Goal: Information Seeking & Learning: Check status

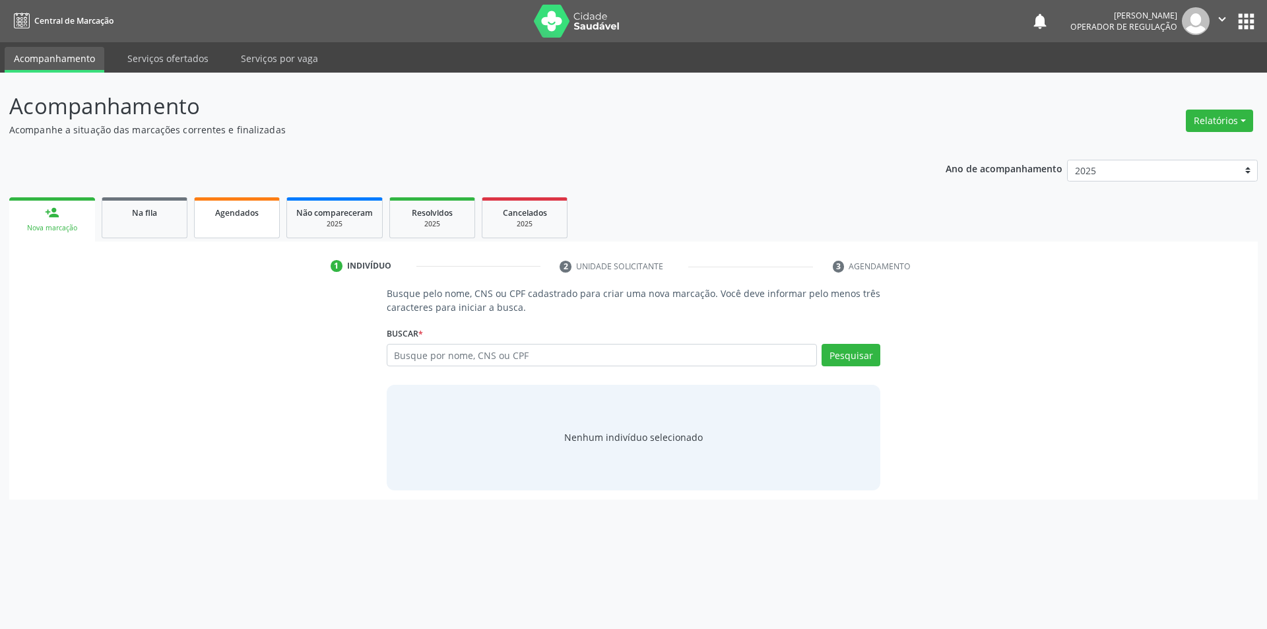
click at [265, 228] on link "Agendados" at bounding box center [237, 217] width 86 height 41
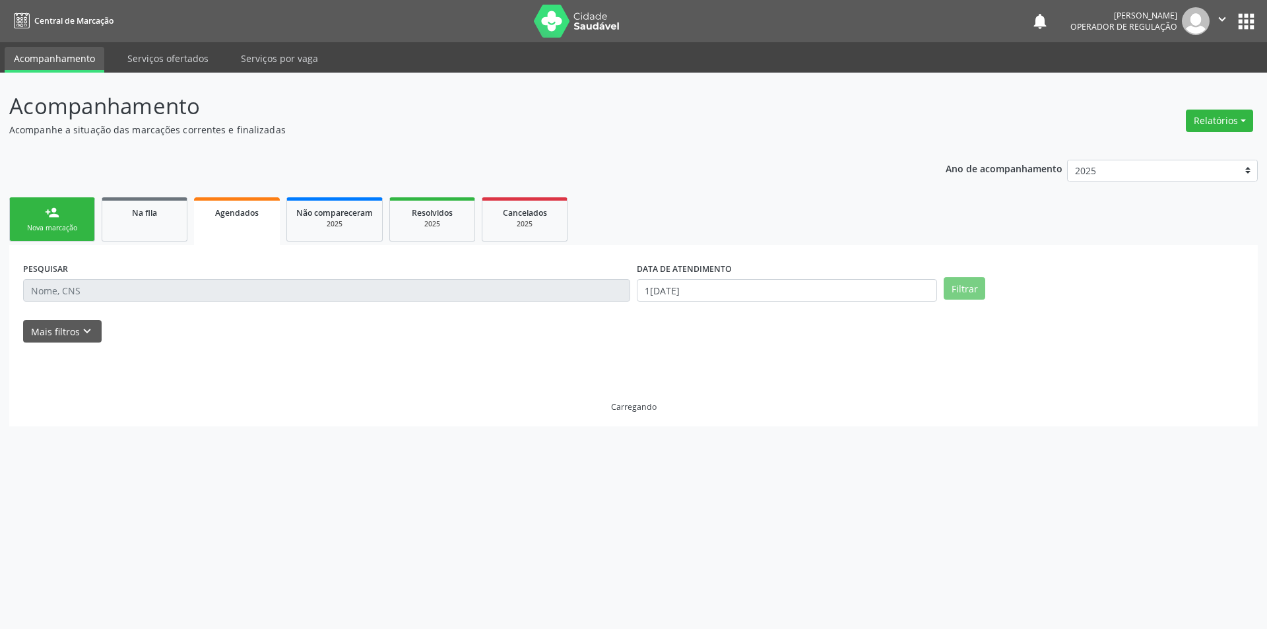
click at [213, 222] on link "Agendados" at bounding box center [237, 221] width 86 height 48
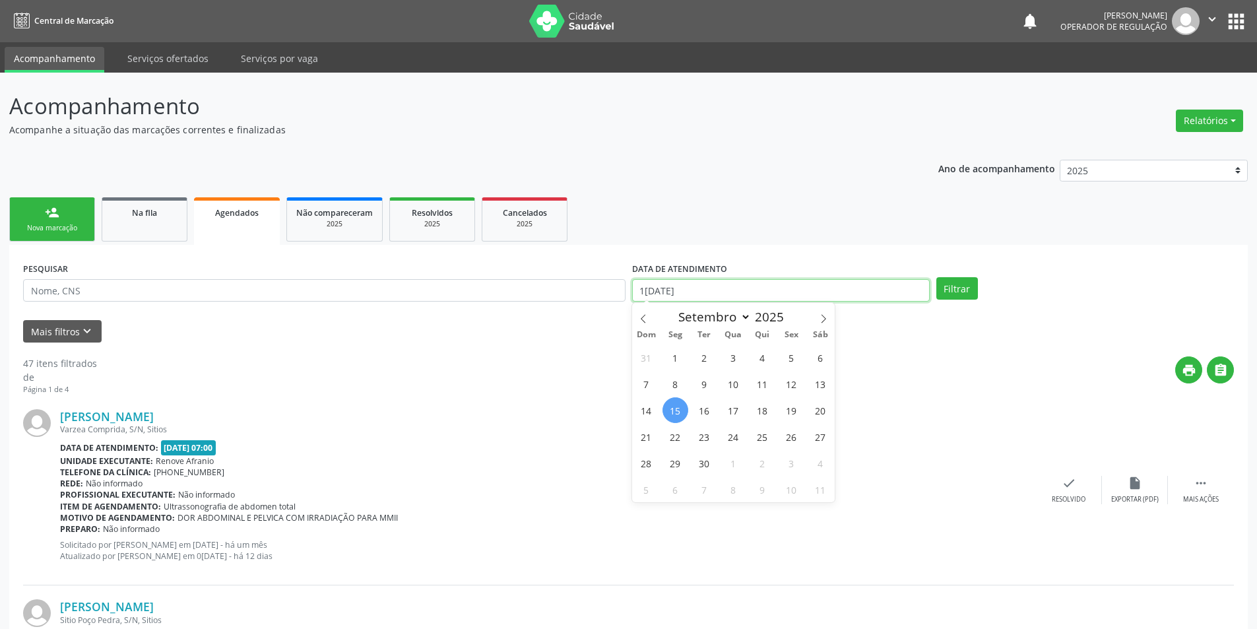
click at [728, 296] on input "1[DATE]" at bounding box center [781, 290] width 298 height 22
click at [646, 320] on icon at bounding box center [643, 318] width 9 height 9
select select "7"
click at [791, 362] on span "1" at bounding box center [792, 358] width 26 height 26
type input "01/08/2025"
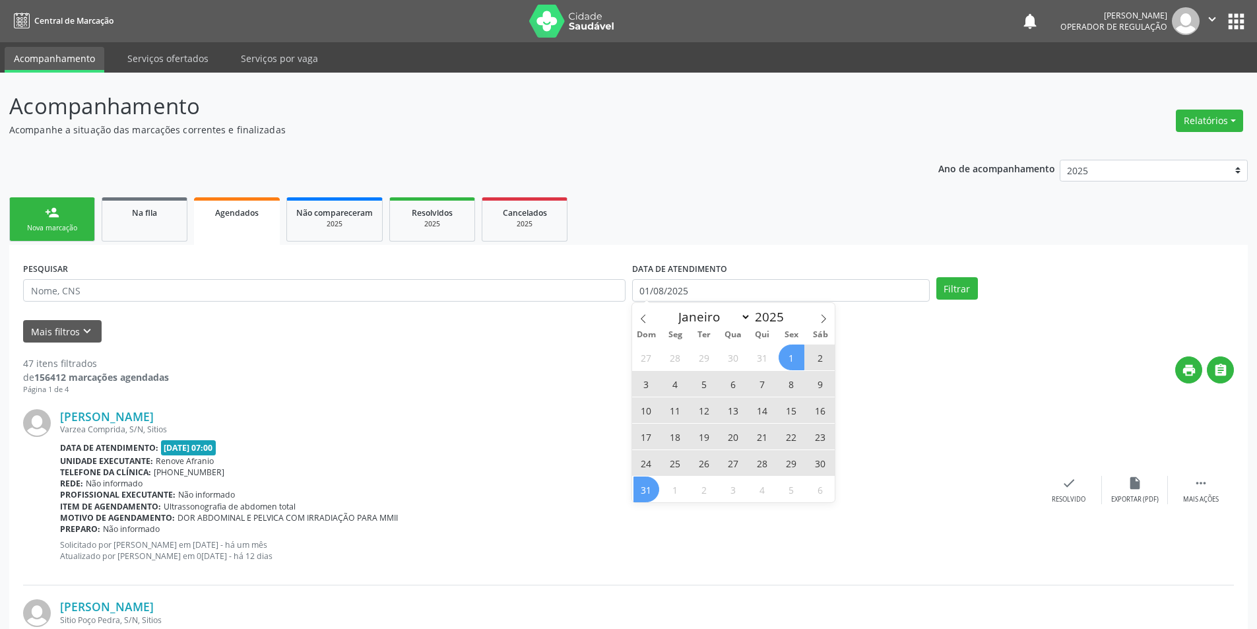
click at [648, 488] on span "31" at bounding box center [647, 490] width 26 height 26
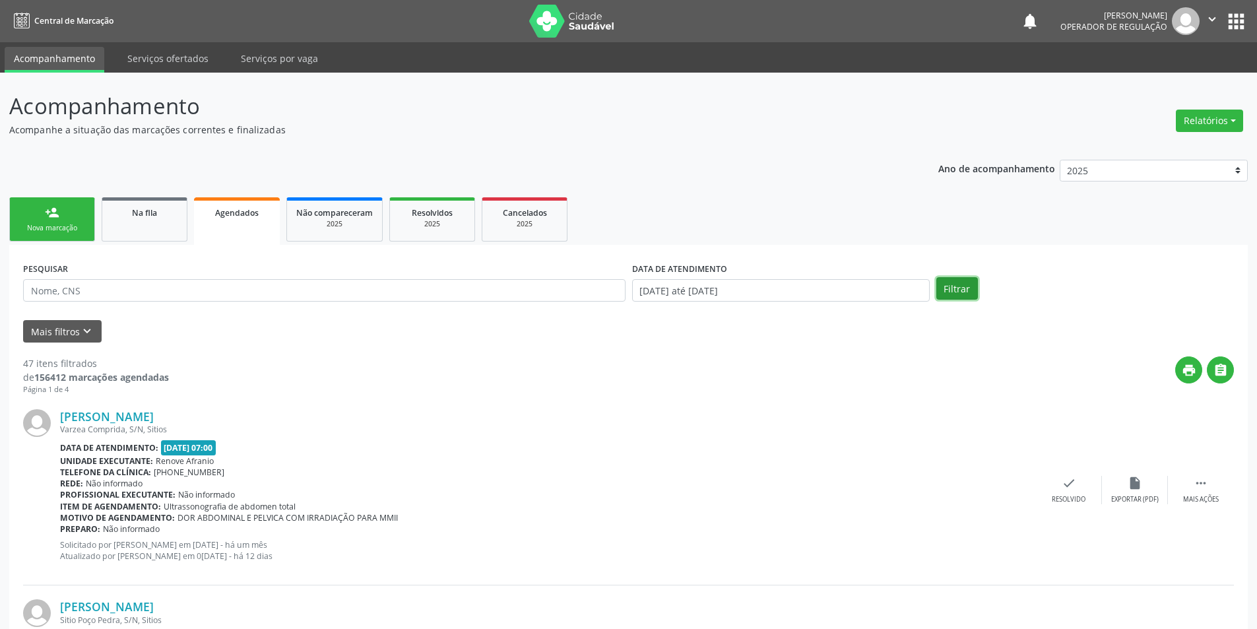
click at [966, 296] on button "Filtrar" at bounding box center [958, 288] width 42 height 22
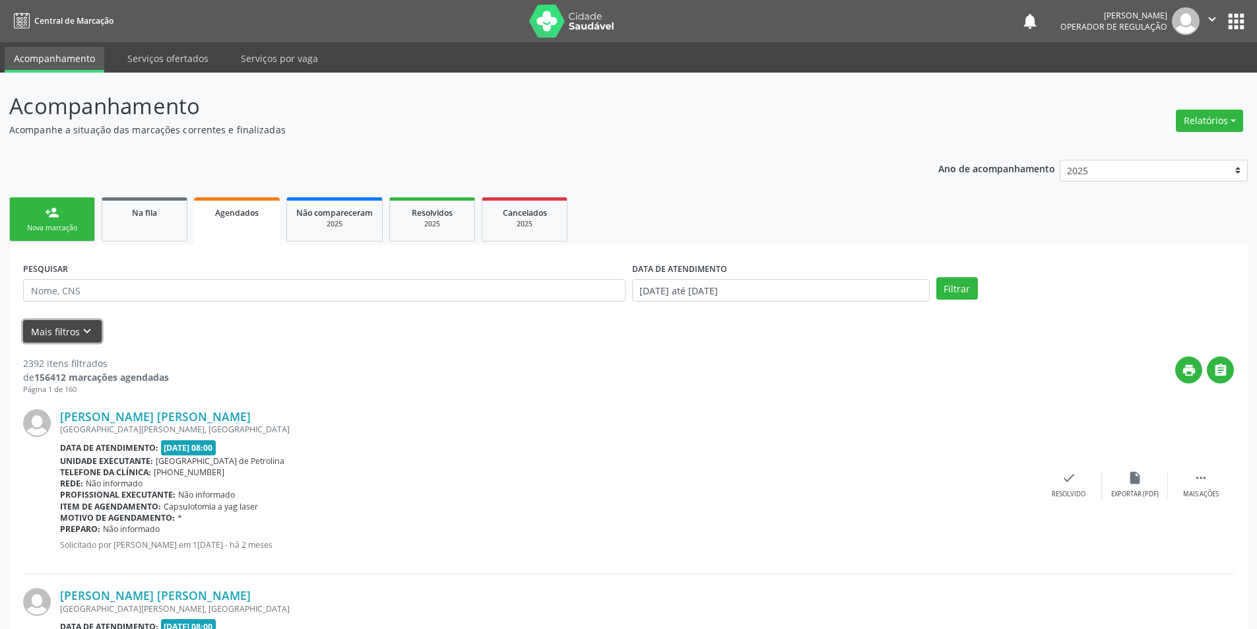
click at [49, 329] on button "Mais filtros keyboard_arrow_down" at bounding box center [62, 331] width 79 height 23
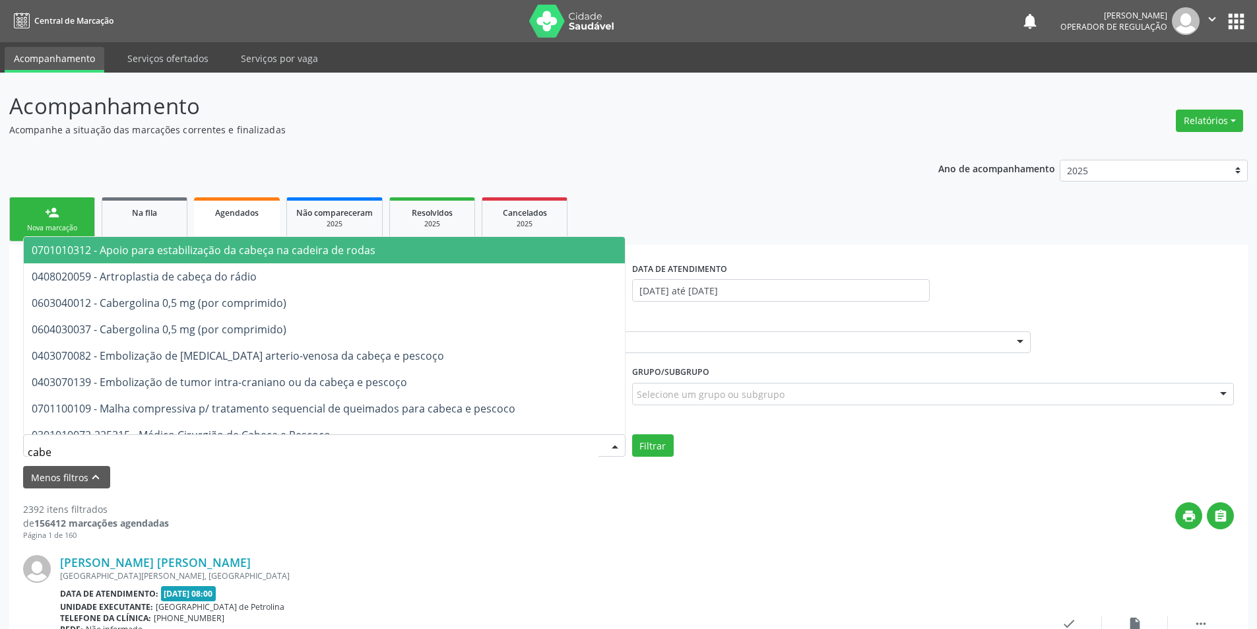
type input "cabec"
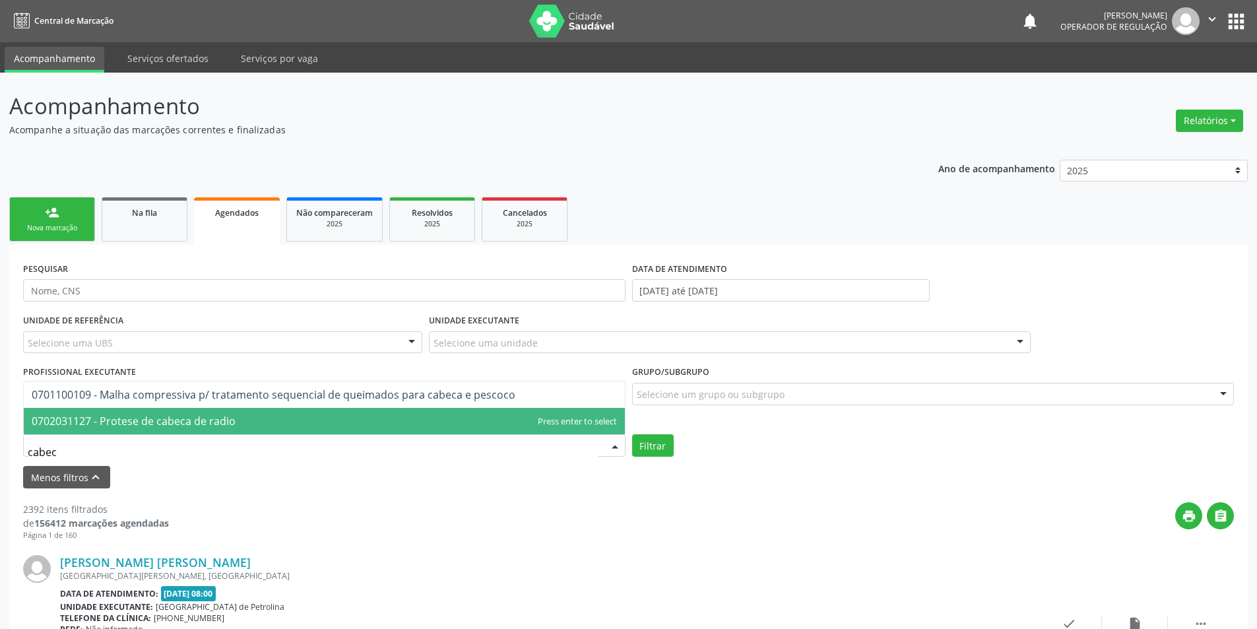
drag, startPoint x: 90, startPoint y: 454, endPoint x: 0, endPoint y: 425, distance: 95.0
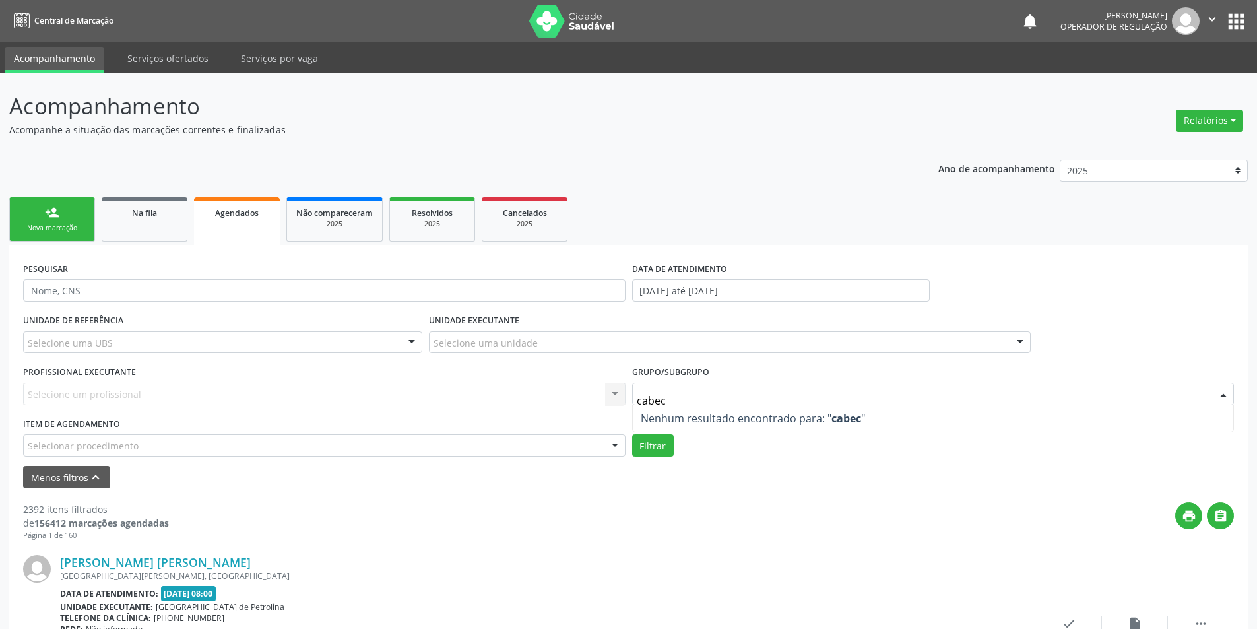
type input "cabe"
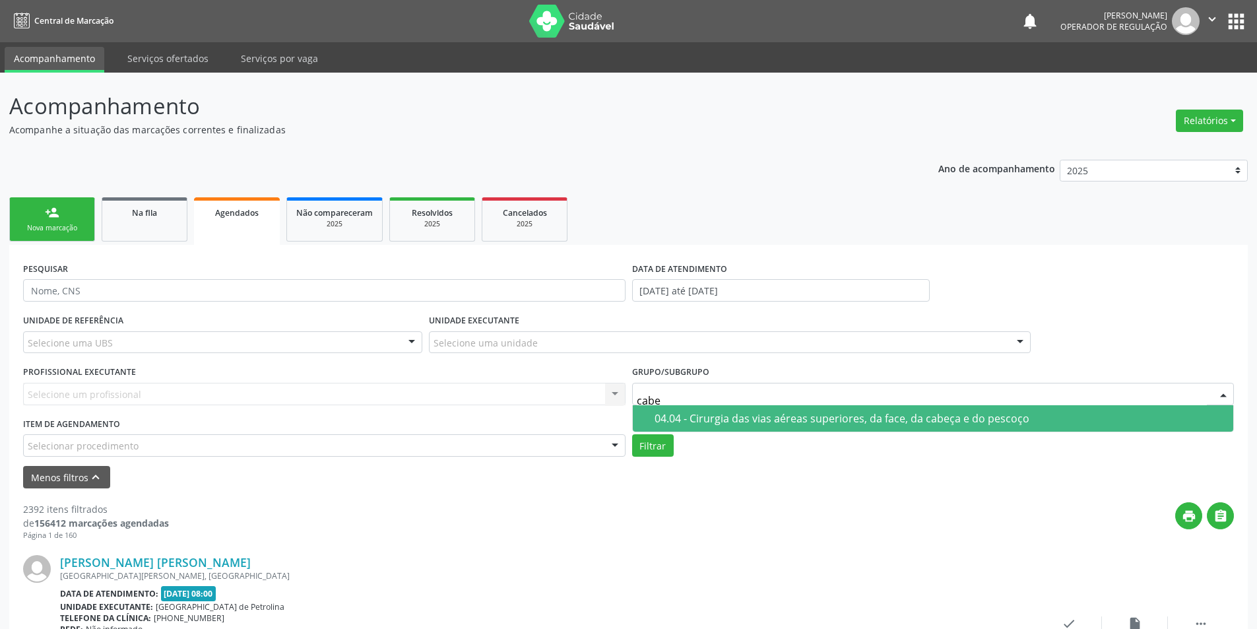
drag, startPoint x: 690, startPoint y: 396, endPoint x: 366, endPoint y: 372, distance: 325.0
click at [366, 372] on div "UNIDADE DE REFERÊNCIA Selecione uma UBS Todas as UBS ESF de Extrema ESF de Barr…" at bounding box center [629, 384] width 1218 height 146
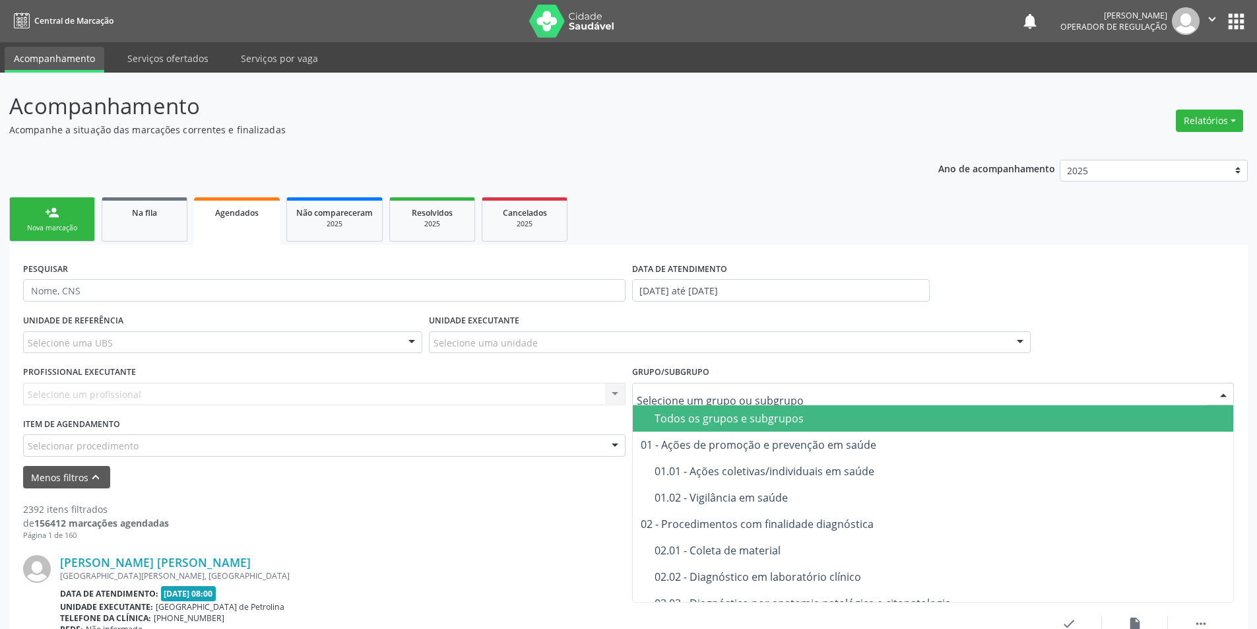
click at [479, 534] on div "print " at bounding box center [701, 521] width 1065 height 39
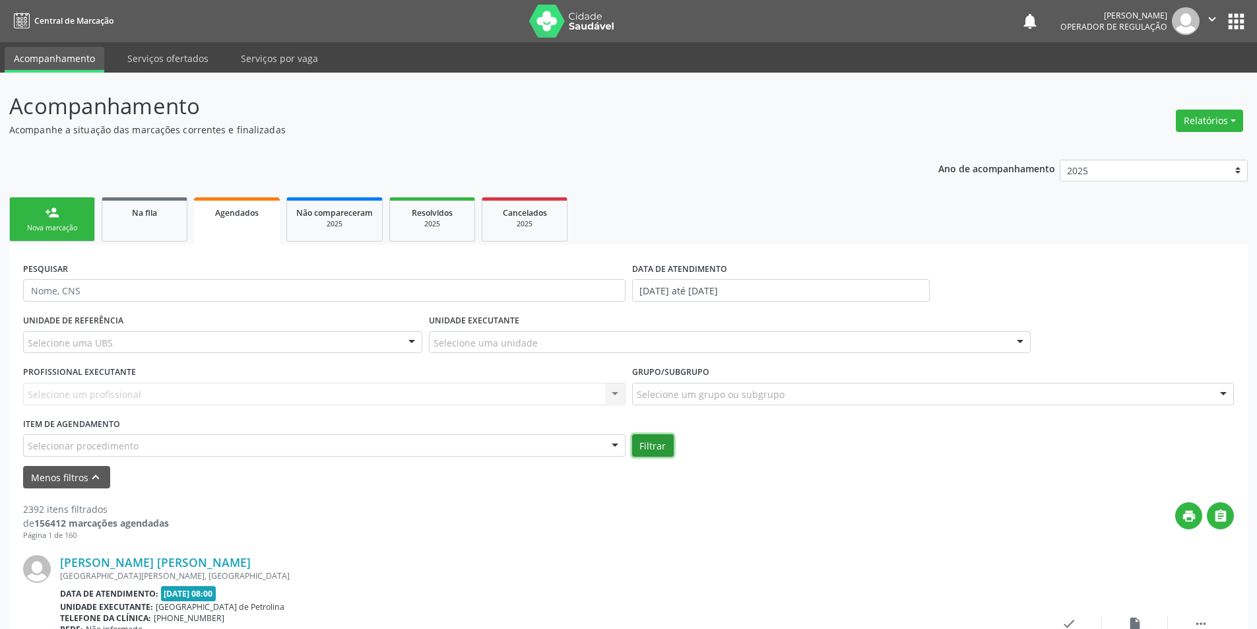
click at [666, 449] on button "Filtrar" at bounding box center [653, 445] width 42 height 22
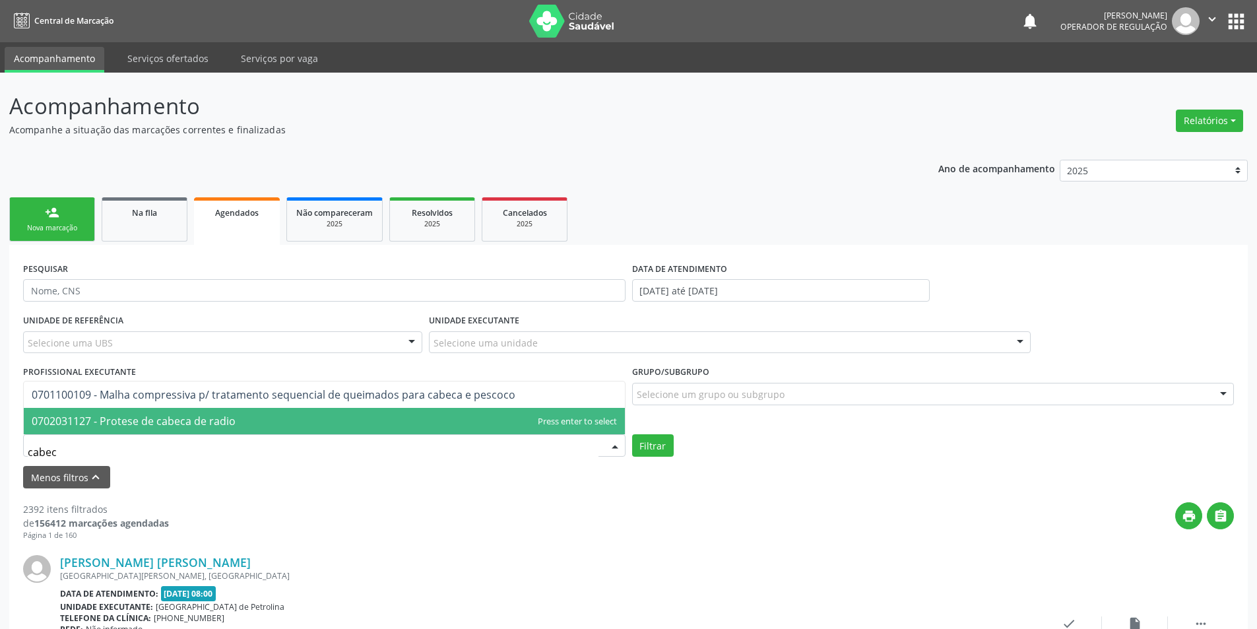
type input "cabeca"
drag, startPoint x: 85, startPoint y: 453, endPoint x: 0, endPoint y: 465, distance: 86.1
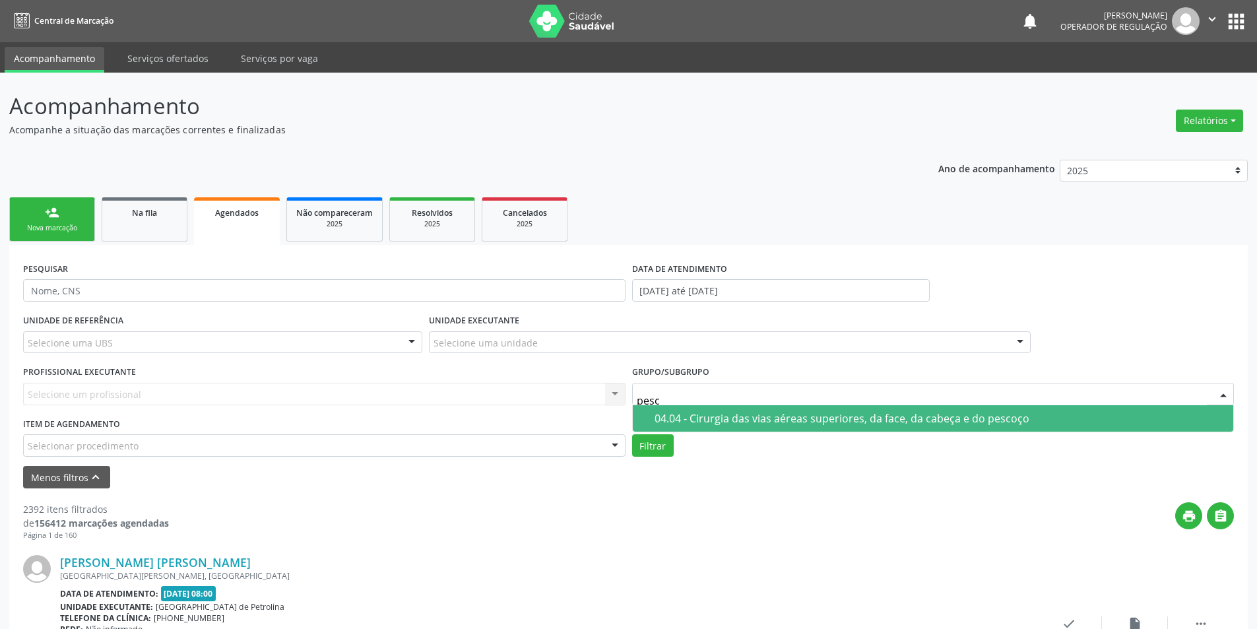
click at [698, 428] on span "04.04 - Cirurgia das vias aéreas superiores, da face, da cabeça e do pescoço" at bounding box center [933, 418] width 601 height 26
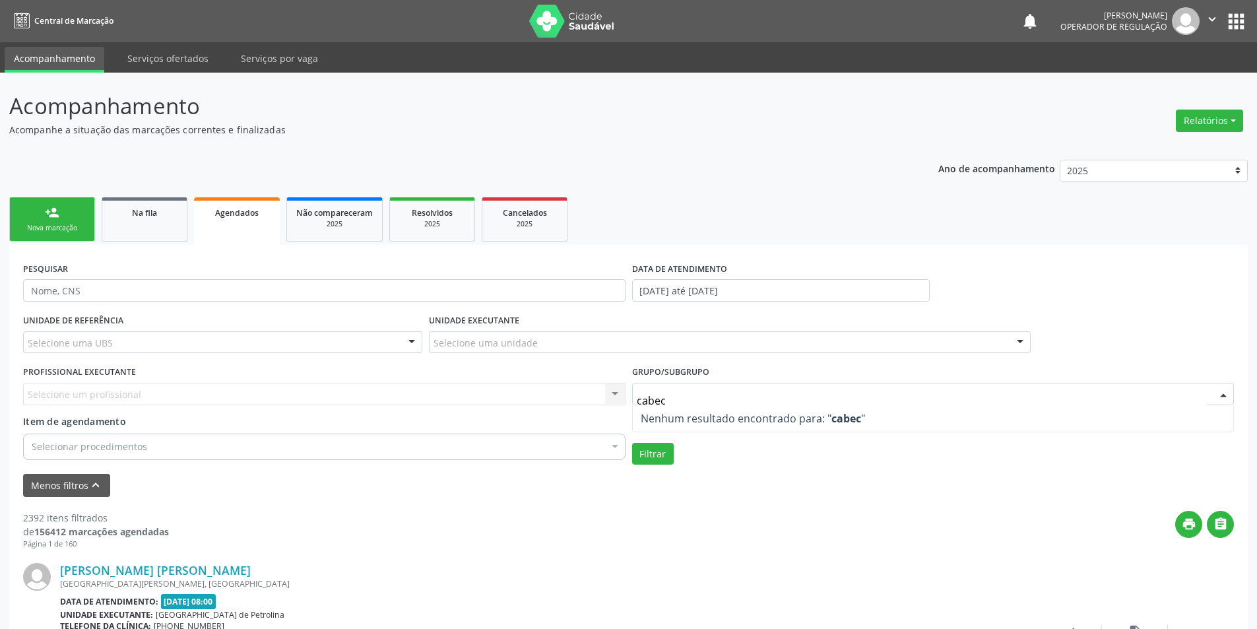
type input "cabe"
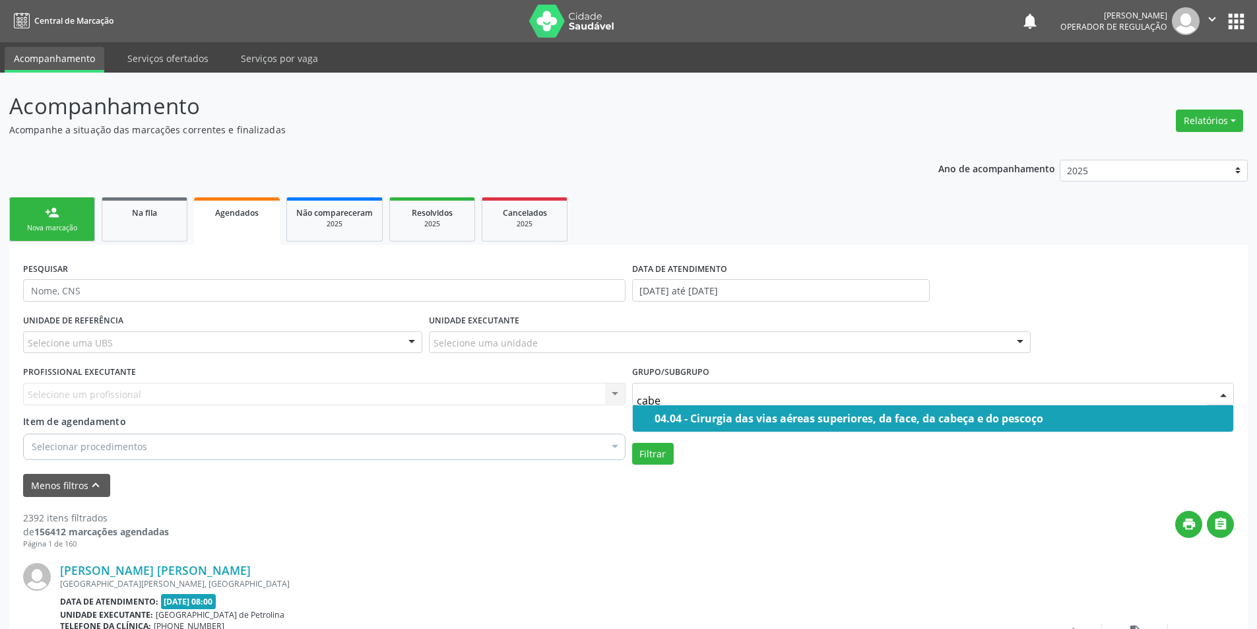
click at [762, 413] on div "04.04 - Cirurgia das vias aéreas superiores, da face, da cabeça e do pescoço" at bounding box center [941, 418] width 572 height 11
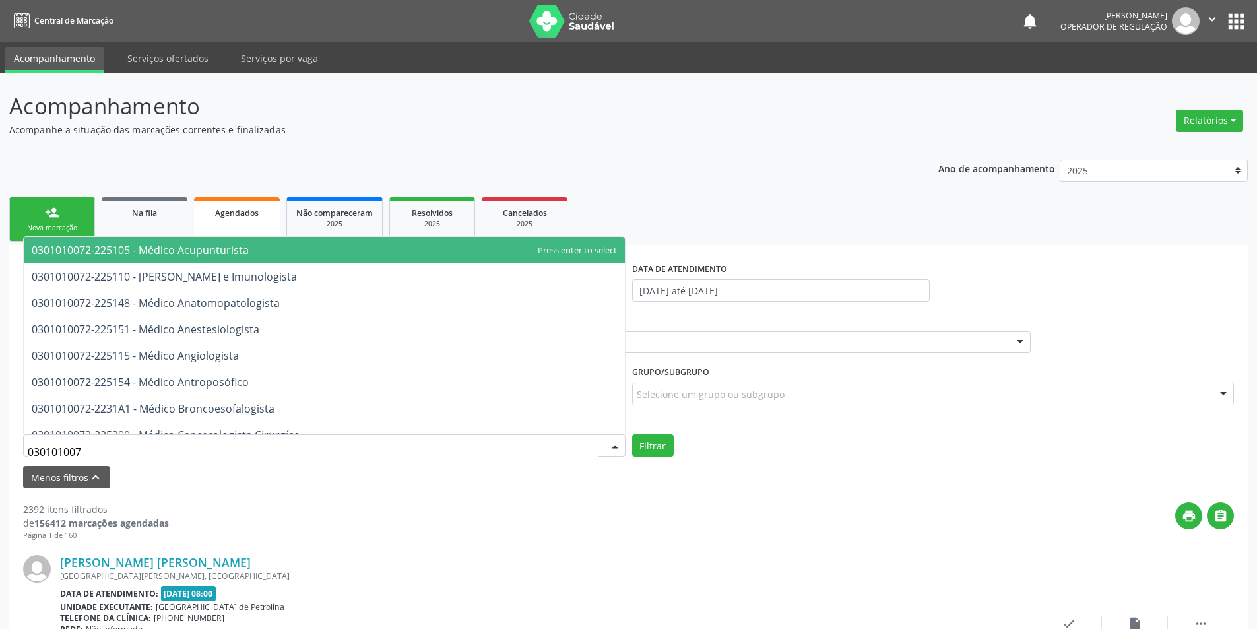
type input "0301010072"
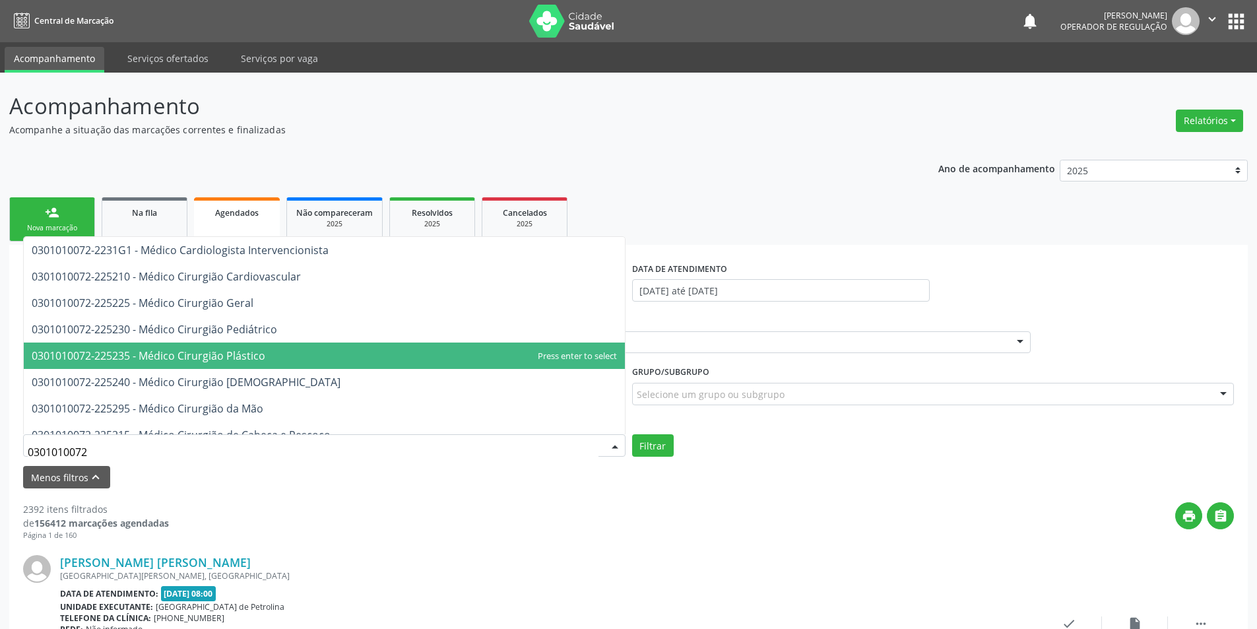
scroll to position [330, 0]
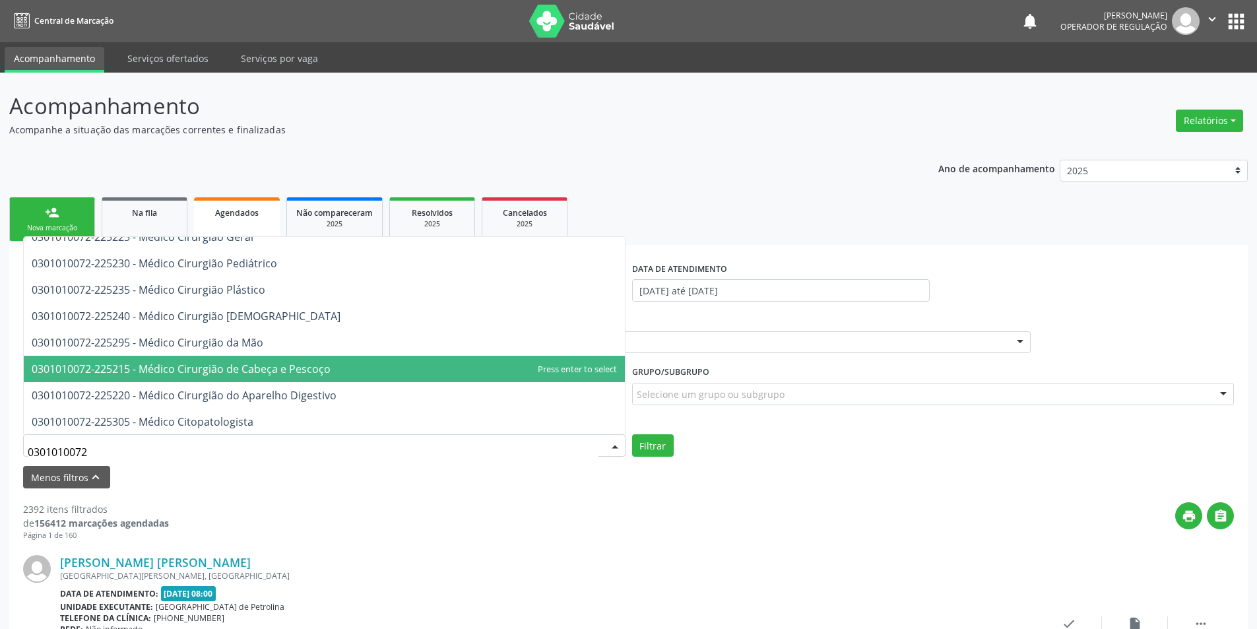
click at [255, 365] on span "0301010072-225215 - Médico Cirurgião de Cabeça e Pescoço" at bounding box center [181, 369] width 299 height 15
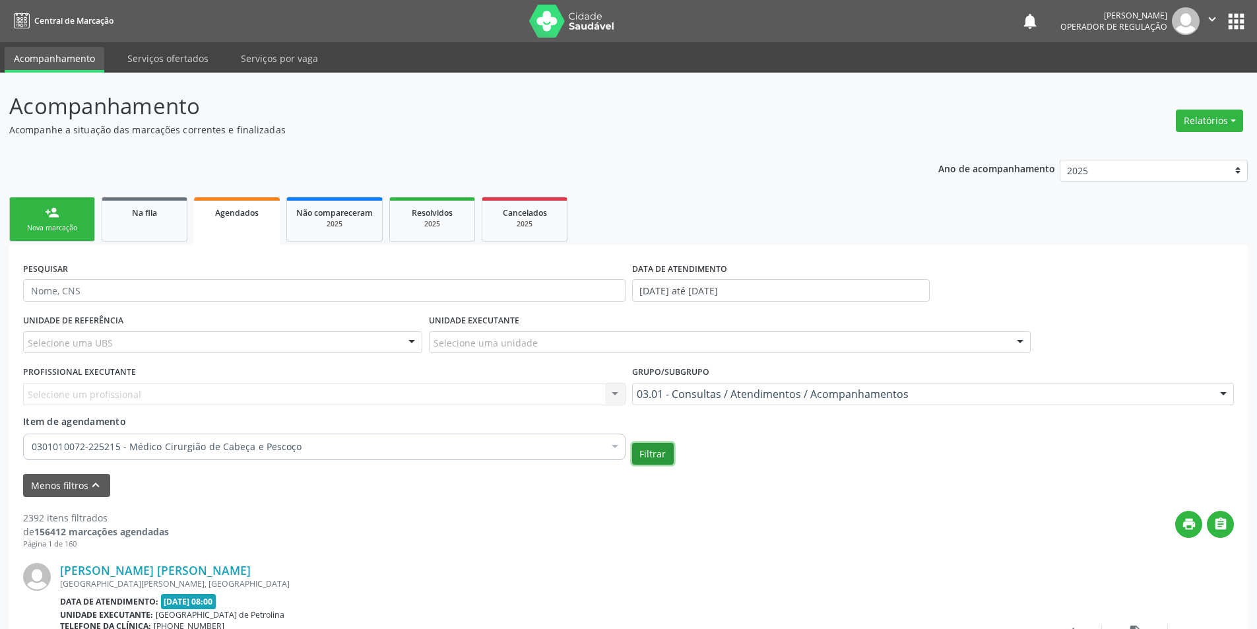
click at [668, 451] on button "Filtrar" at bounding box center [653, 454] width 42 height 22
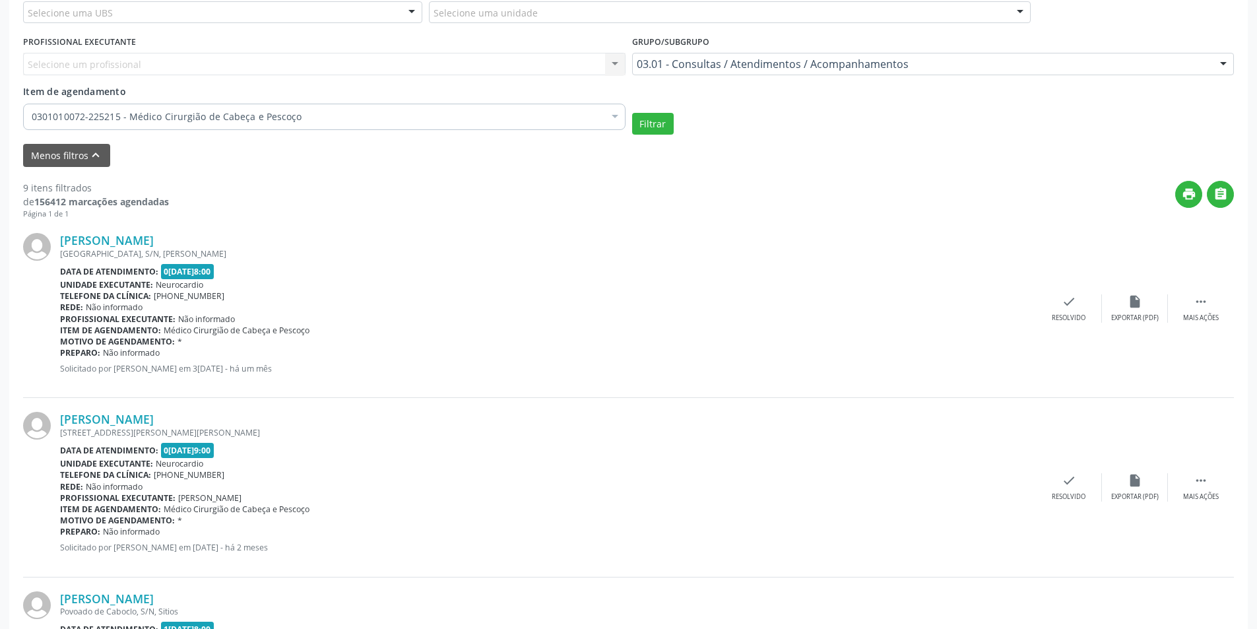
scroll to position [198, 0]
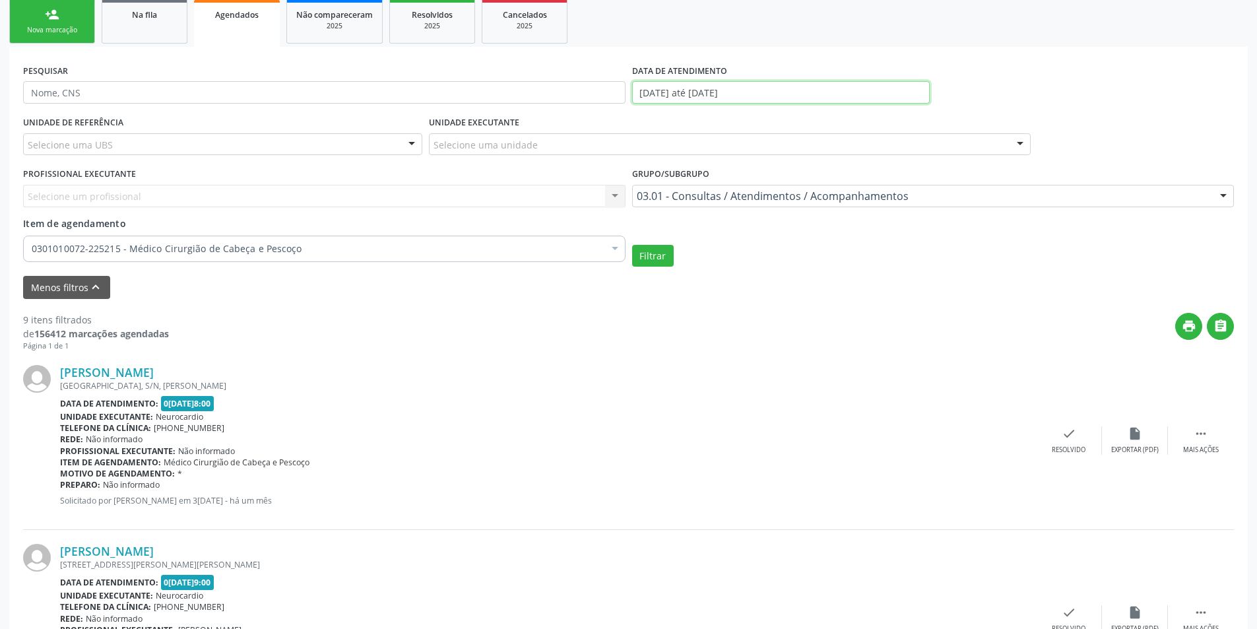
click at [772, 97] on input "[DATE] até [DATE]" at bounding box center [781, 92] width 298 height 22
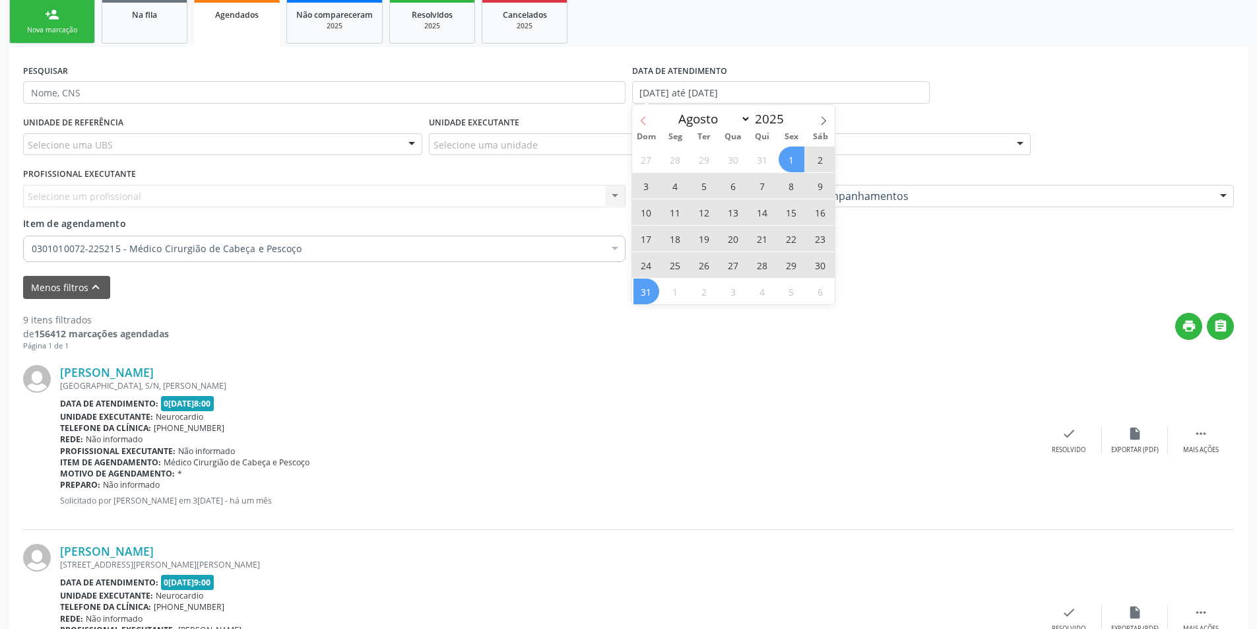
click at [642, 118] on icon at bounding box center [643, 120] width 9 height 9
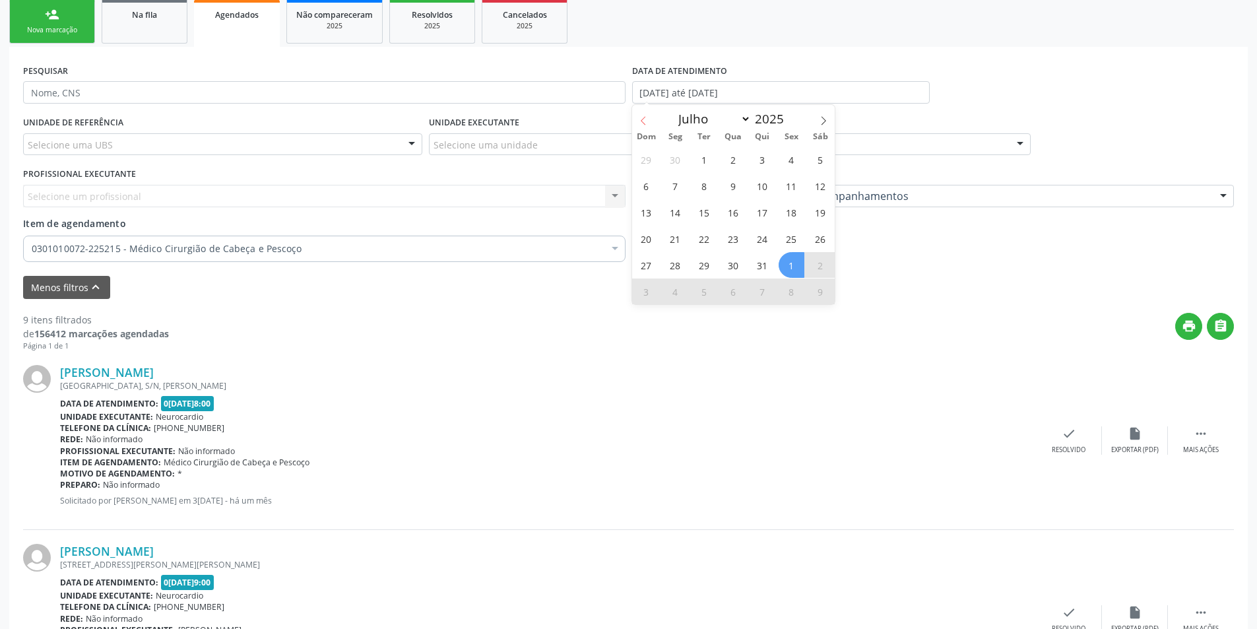
click at [642, 118] on icon at bounding box center [643, 120] width 9 height 9
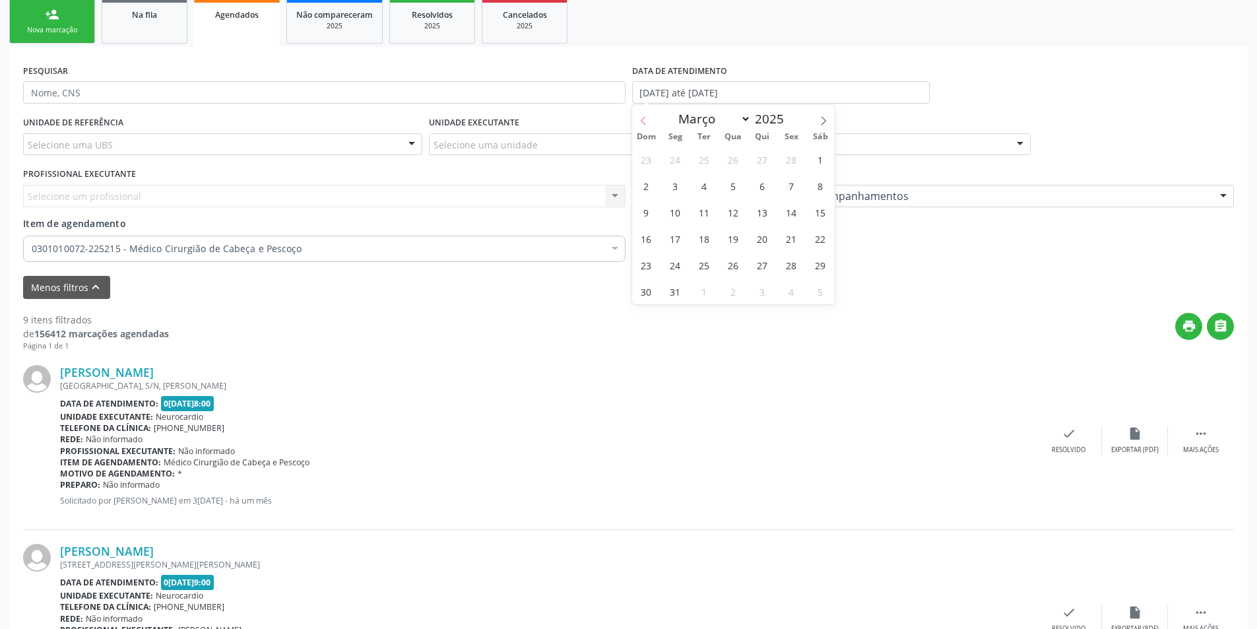
select select "1"
click at [820, 160] on span "1" at bounding box center [821, 160] width 26 height 26
type input "[DATE]"
click at [820, 160] on span "1" at bounding box center [821, 160] width 26 height 26
click at [759, 96] on input "[DATE]" at bounding box center [781, 92] width 298 height 22
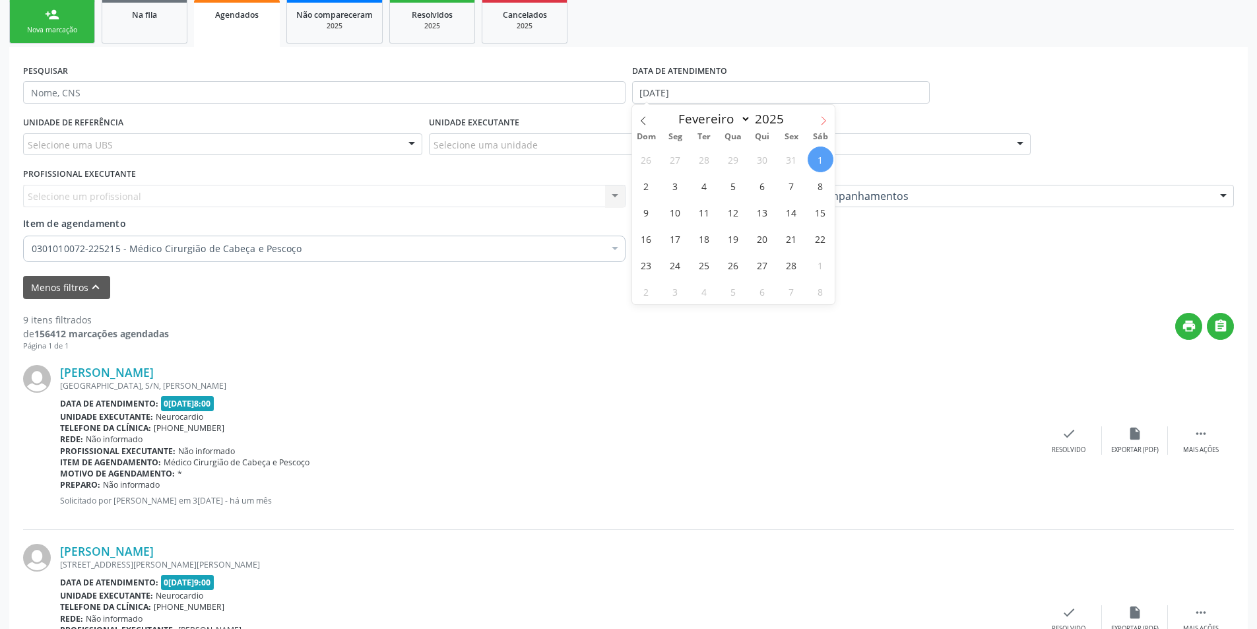
click at [821, 120] on icon at bounding box center [823, 120] width 9 height 9
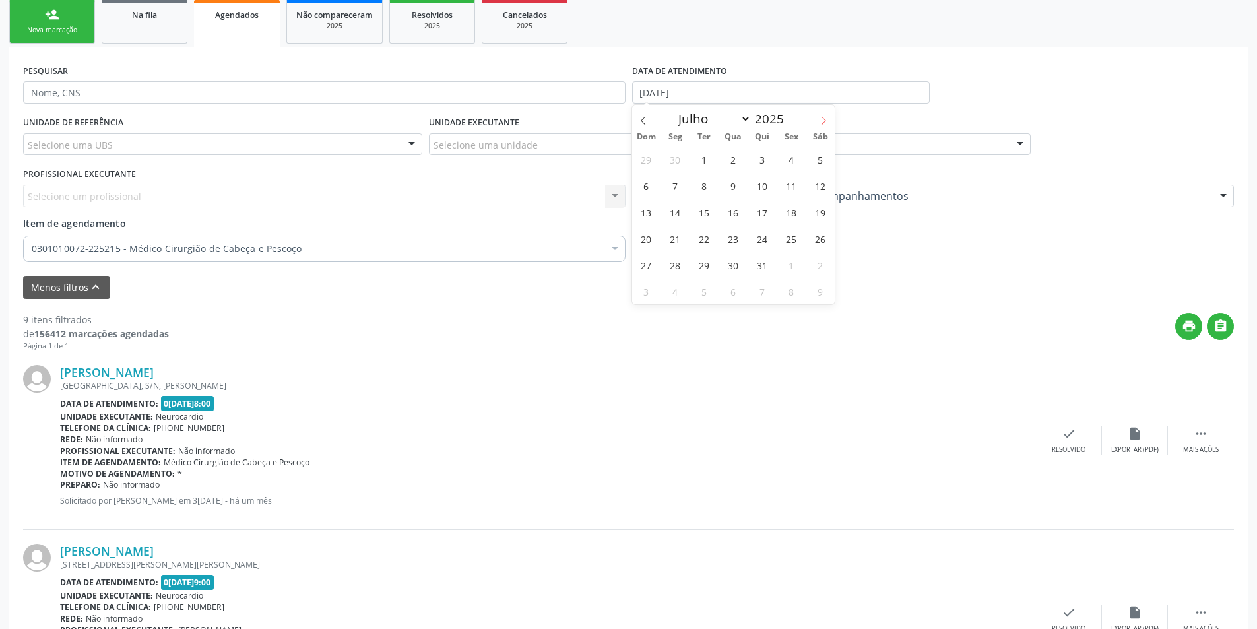
click at [821, 120] on icon at bounding box center [823, 120] width 9 height 9
click at [639, 121] on icon at bounding box center [643, 120] width 9 height 9
select select "7"
click at [652, 288] on span "31" at bounding box center [647, 292] width 26 height 26
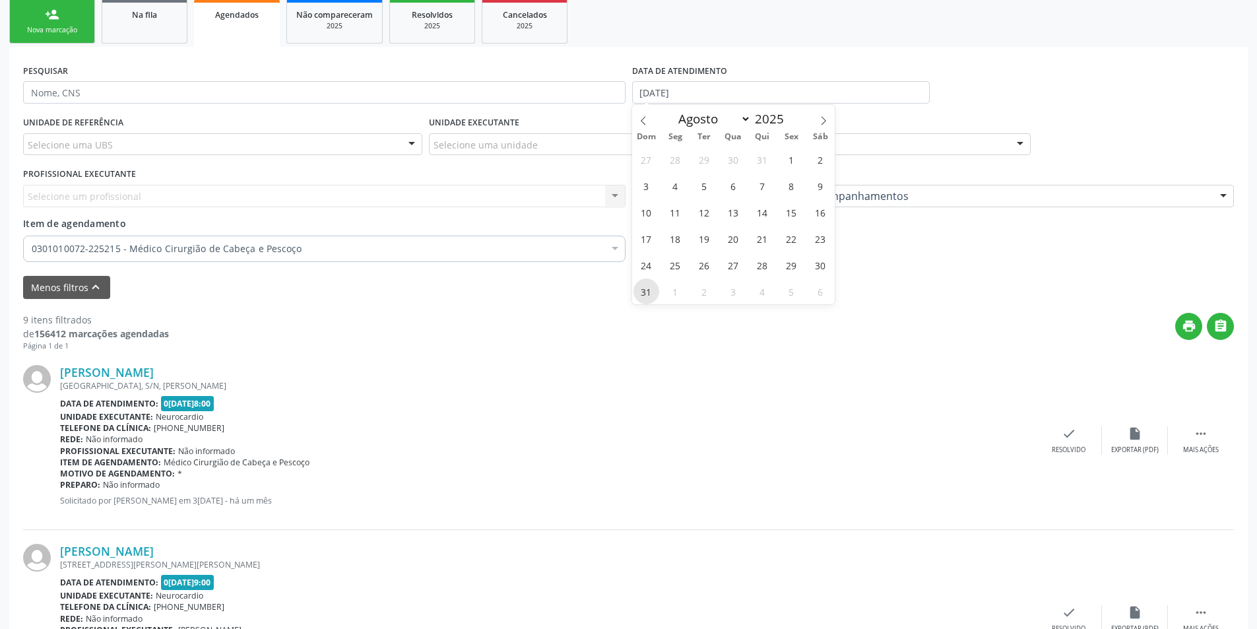
type input "[DATE]"
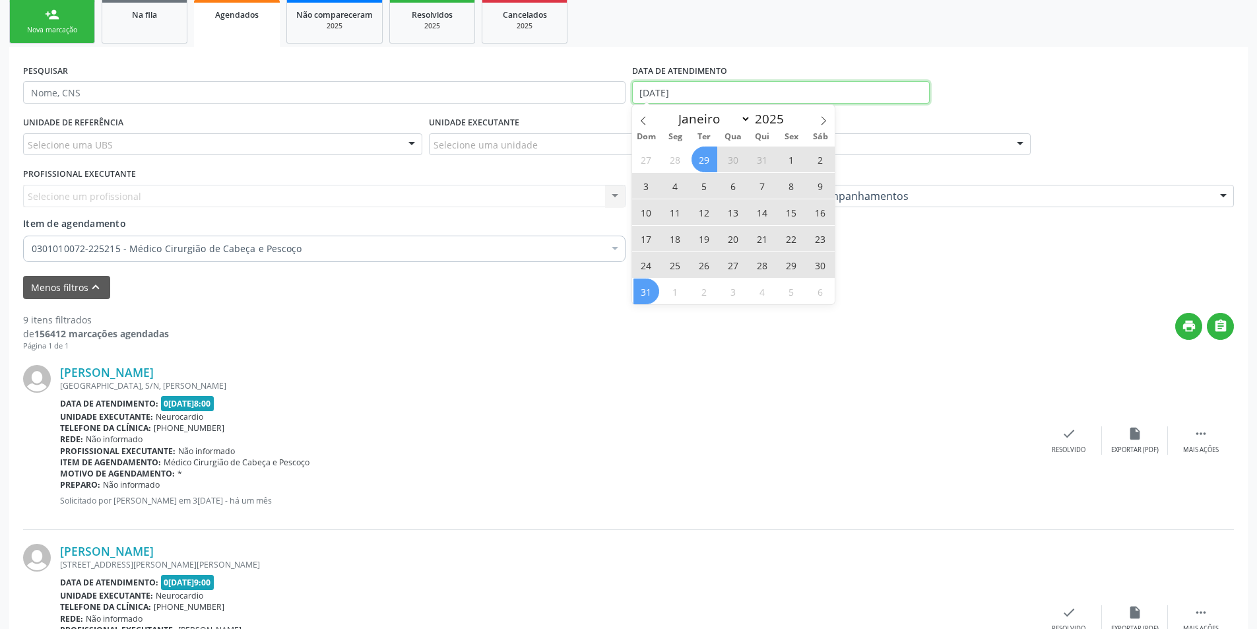
drag, startPoint x: 705, startPoint y: 96, endPoint x: 694, endPoint y: 92, distance: 11.7
click at [694, 92] on input "[DATE]" at bounding box center [781, 92] width 298 height 22
click at [644, 122] on icon at bounding box center [643, 120] width 9 height 9
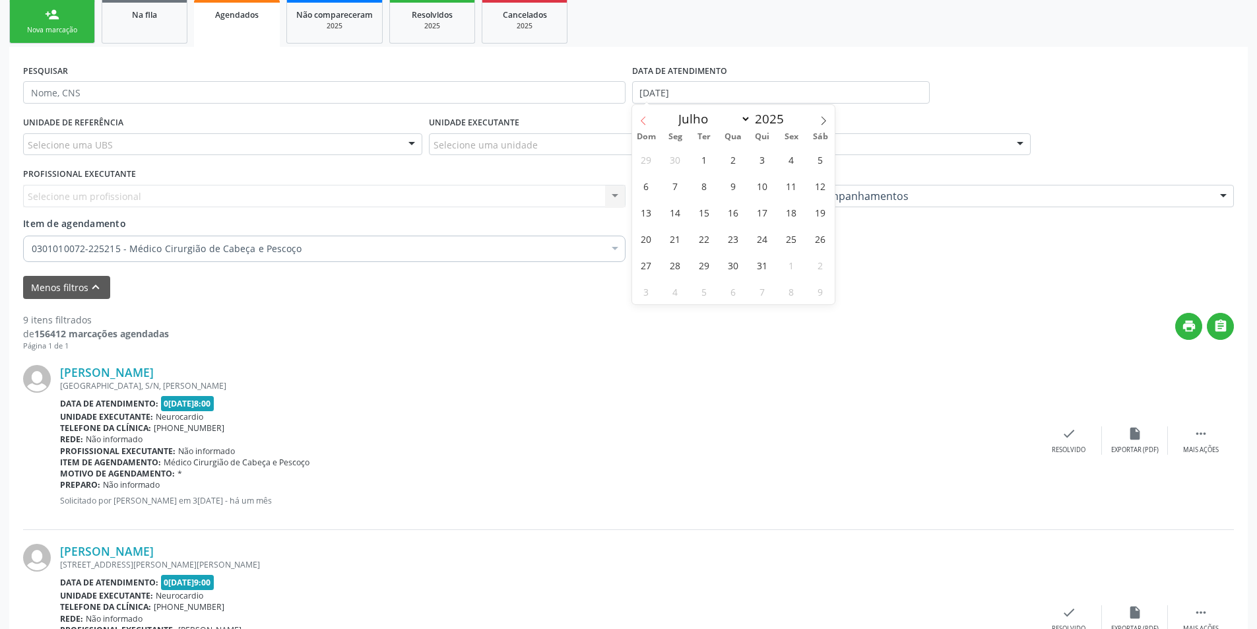
click at [644, 122] on icon at bounding box center [643, 120] width 9 height 9
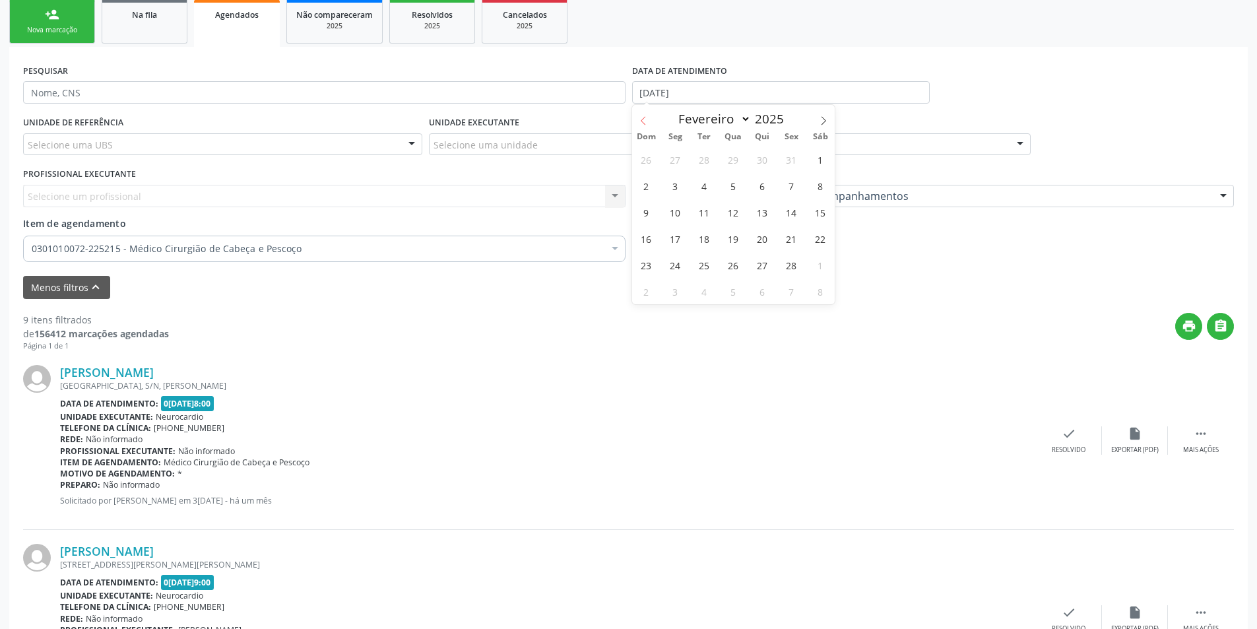
click at [644, 122] on icon at bounding box center [643, 120] width 9 height 9
select select "0"
click at [644, 122] on icon at bounding box center [643, 120] width 9 height 9
type input "2024"
click at [644, 122] on icon at bounding box center [643, 120] width 9 height 9
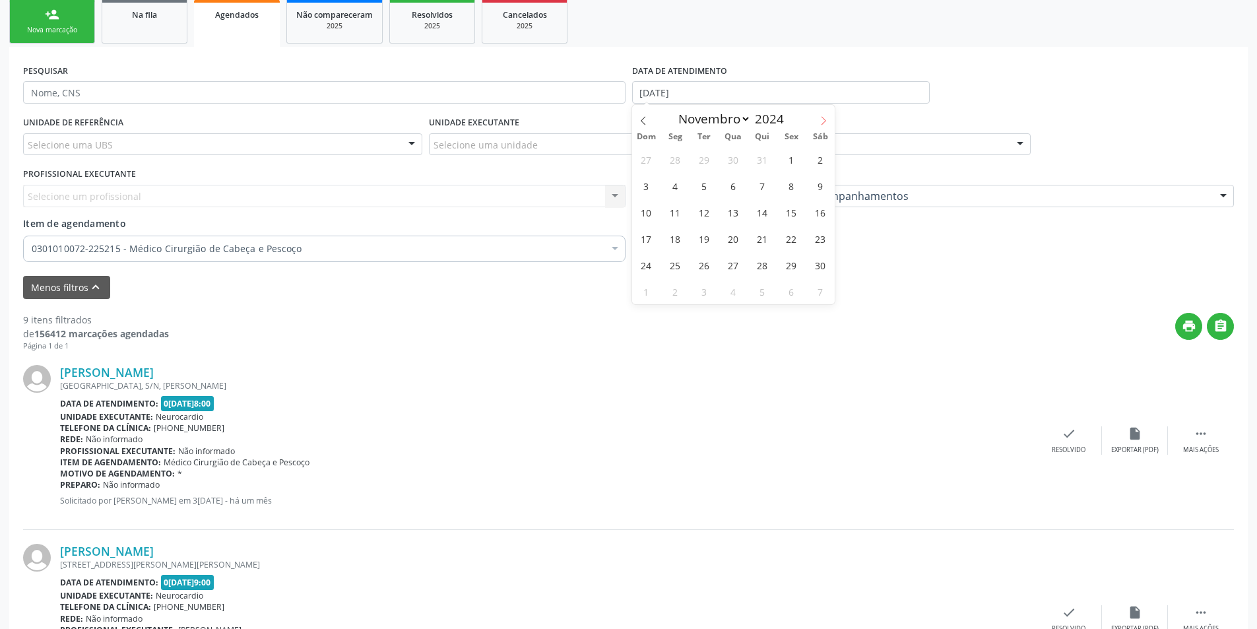
click at [828, 120] on icon at bounding box center [823, 120] width 9 height 9
select select "11"
click at [828, 119] on icon at bounding box center [823, 120] width 9 height 9
type input "2025"
click at [828, 119] on icon at bounding box center [823, 120] width 9 height 9
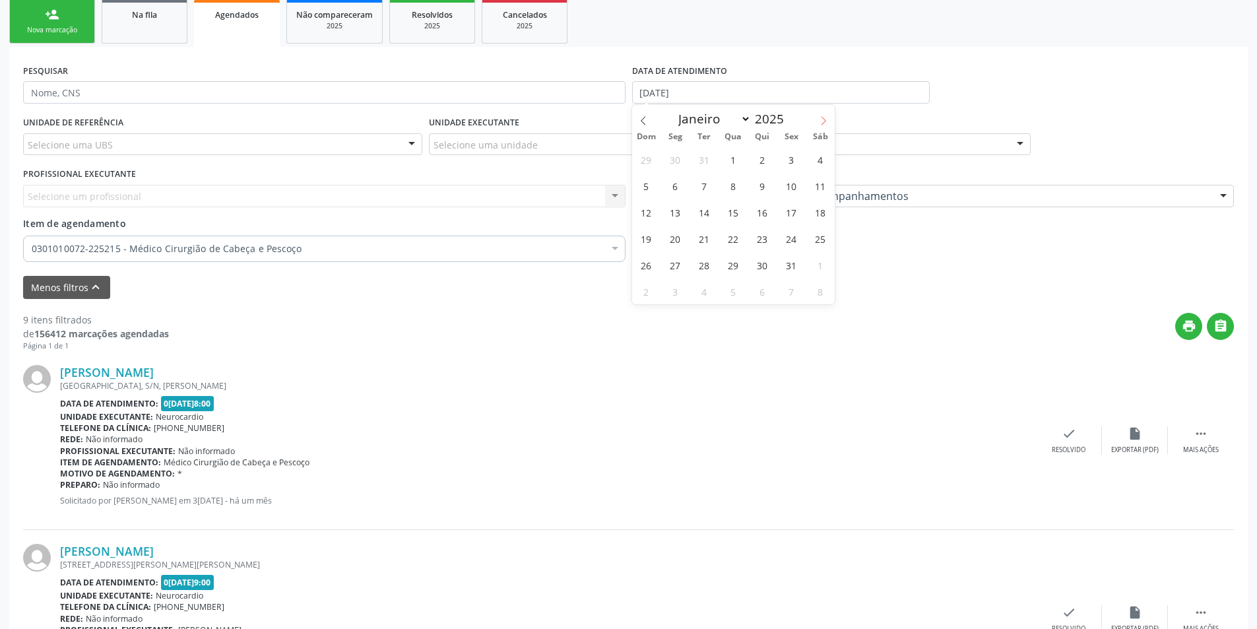
select select "1"
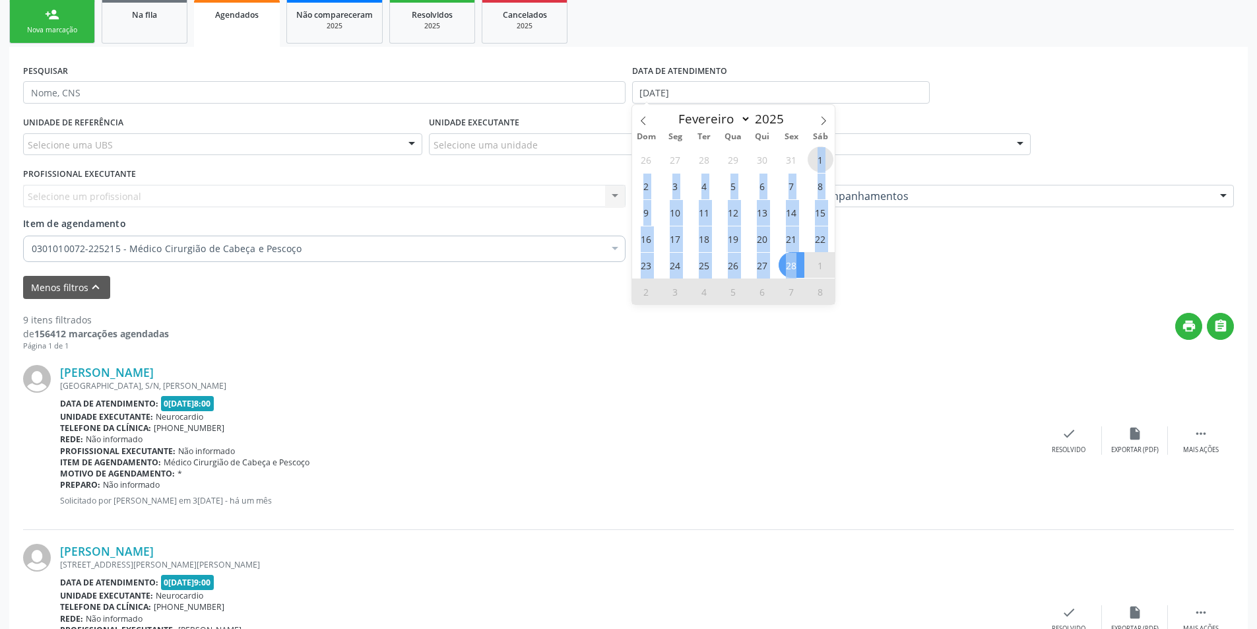
drag, startPoint x: 819, startPoint y: 161, endPoint x: 803, endPoint y: 265, distance: 104.9
click at [803, 265] on div "26 27 28 29 30 31 1 2 3 4 5 6 7 8 9 10 11 12 13 14 15 16 17 18 19 20 21 22 23 2…" at bounding box center [733, 225] width 203 height 158
click at [791, 263] on span "28" at bounding box center [792, 265] width 26 height 26
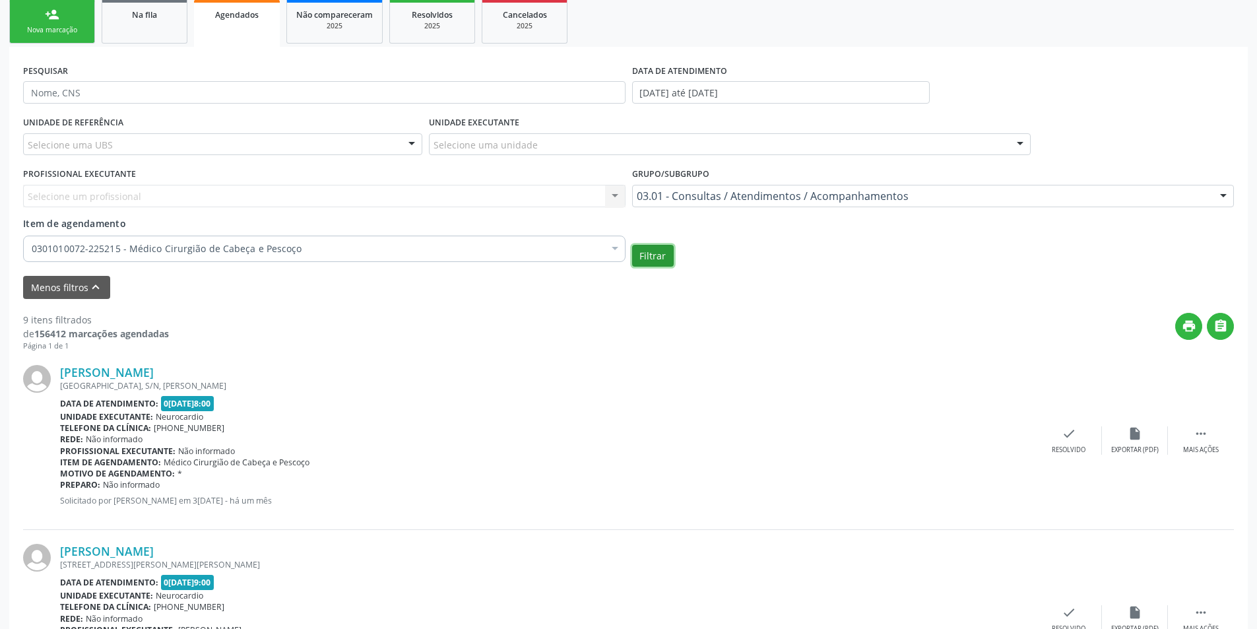
click at [648, 253] on button "Filtrar" at bounding box center [653, 256] width 42 height 22
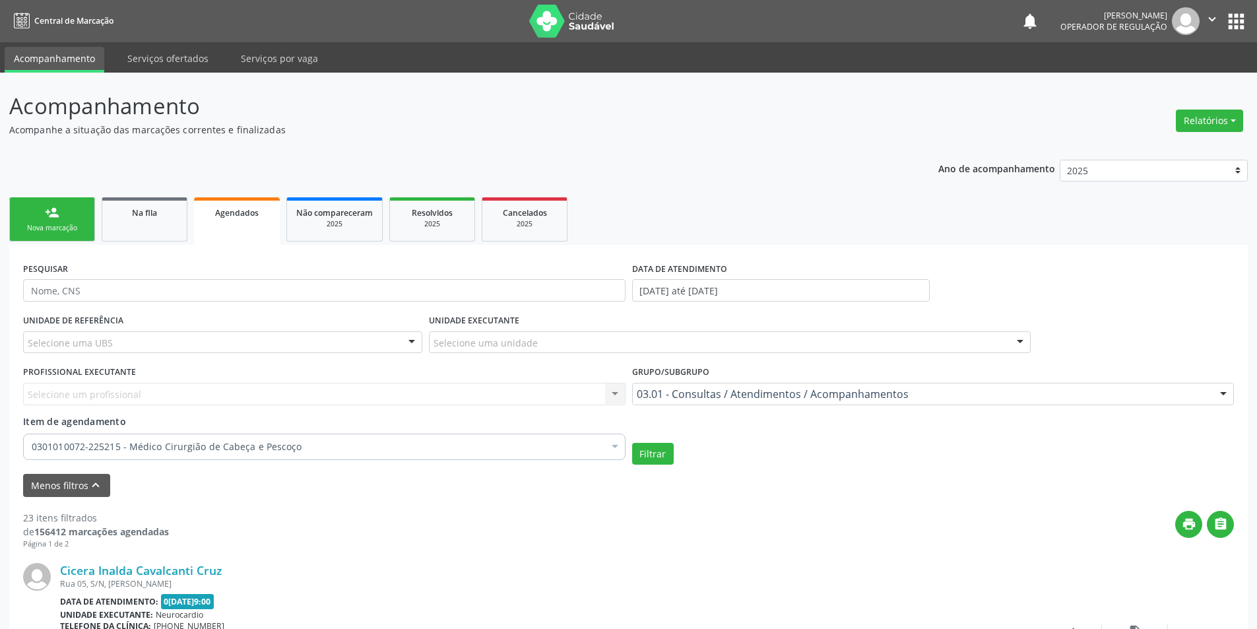
scroll to position [66, 0]
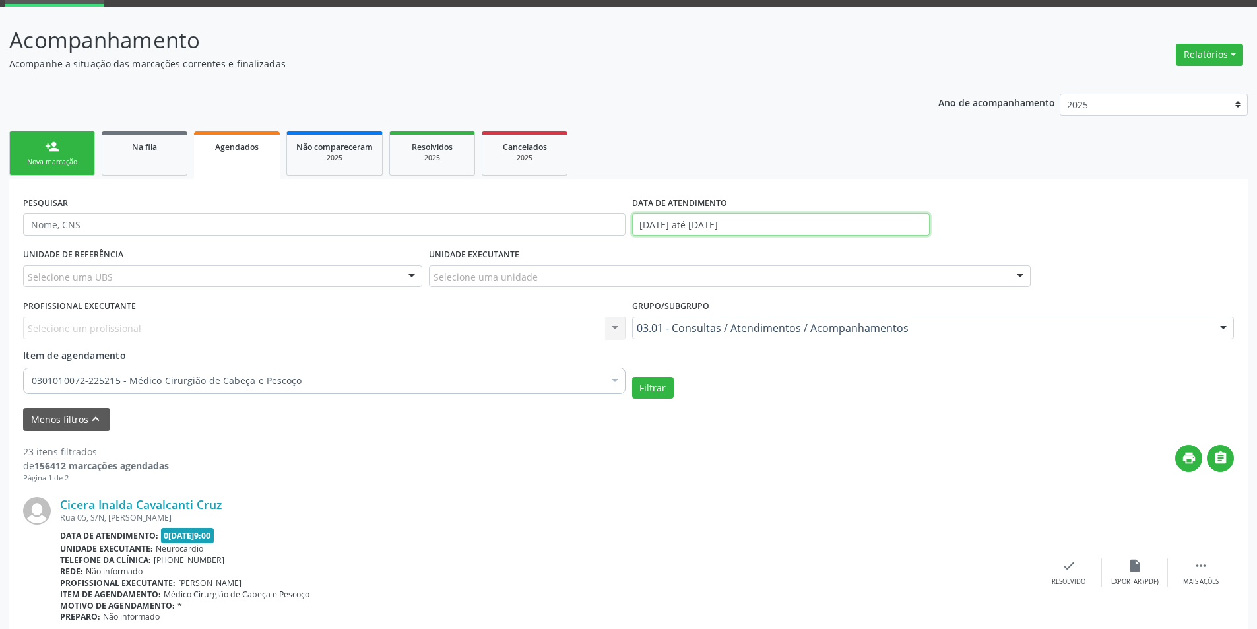
click at [779, 220] on input "[DATE] até [DATE]" at bounding box center [781, 224] width 298 height 22
click at [787, 558] on div "Telefone da clínica: [PHONE_NUMBER]" at bounding box center [548, 559] width 976 height 11
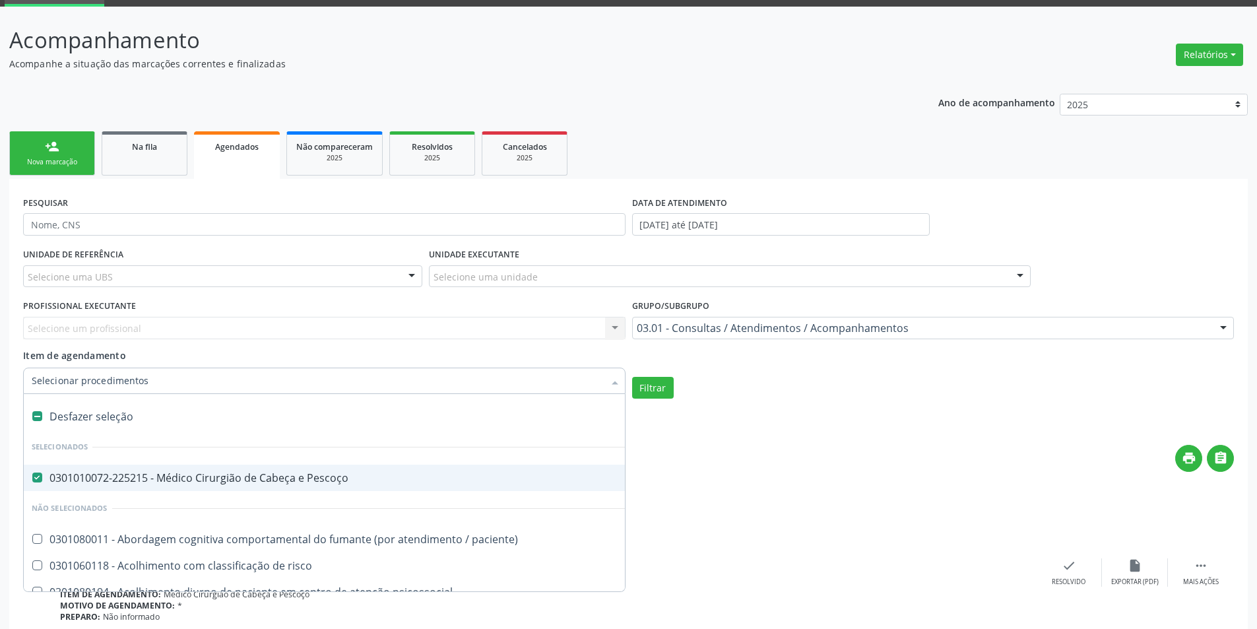
click at [30, 414] on div at bounding box center [29, 416] width 10 height 11
checkbox Pescoço "false"
drag, startPoint x: 54, startPoint y: 392, endPoint x: 57, endPoint y: 383, distance: 9.2
click at [54, 391] on input "Item de agendamento" at bounding box center [318, 381] width 572 height 26
click at [61, 380] on input "Item de agendamento" at bounding box center [318, 381] width 572 height 26
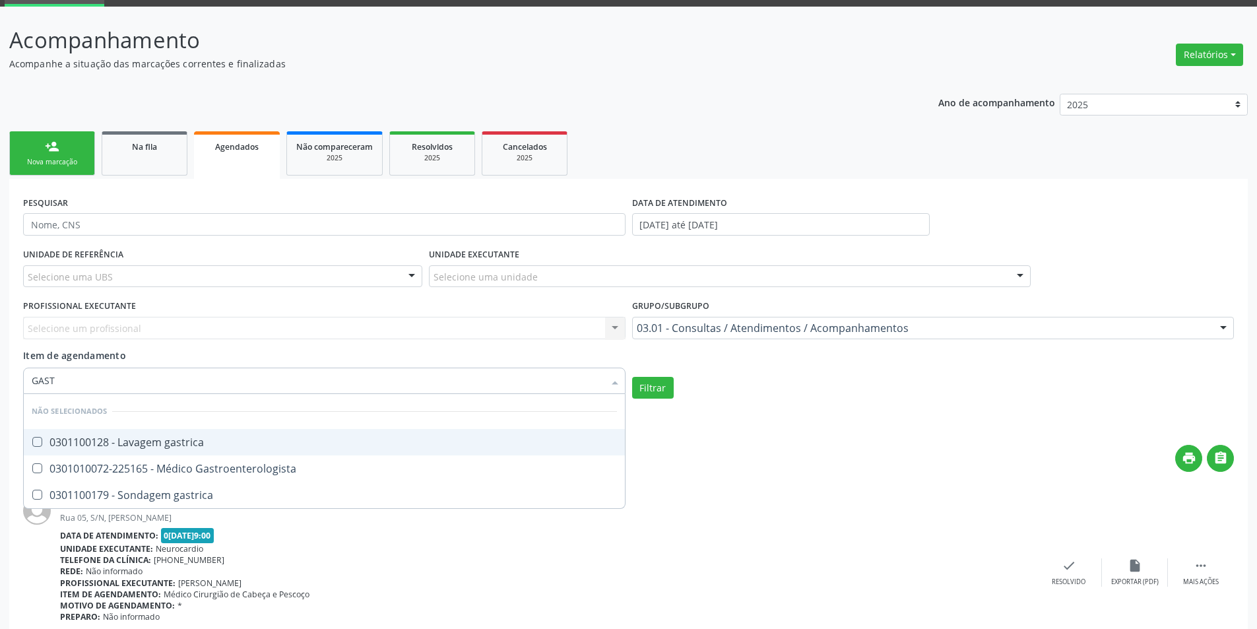
type input "GASTR"
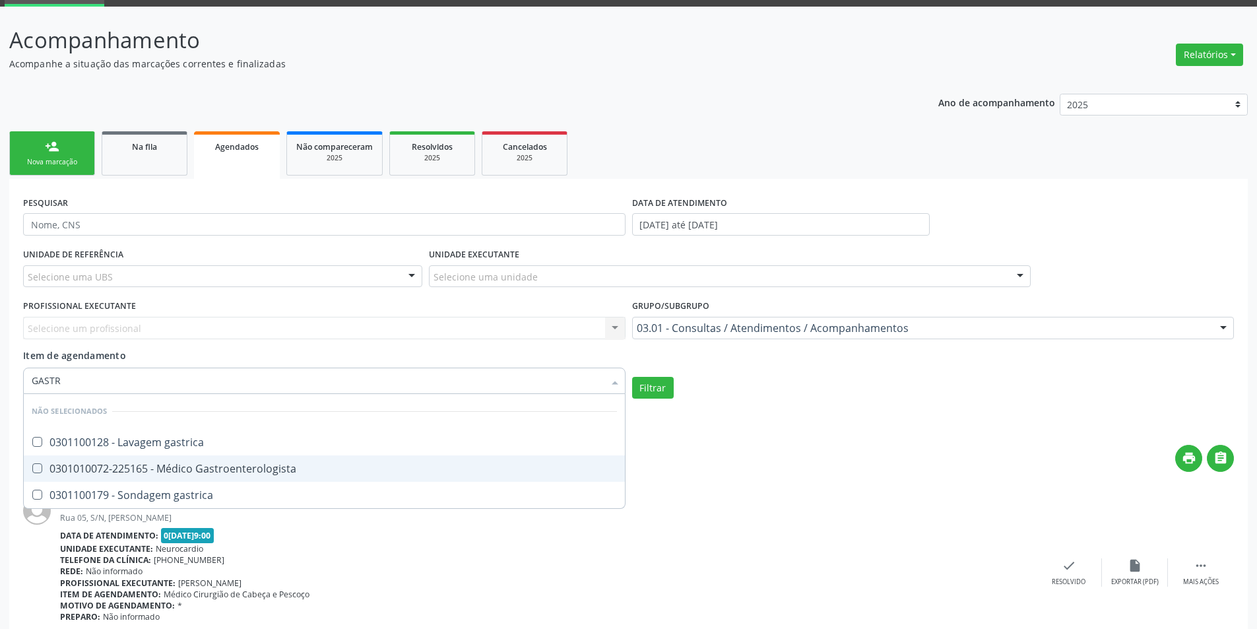
click at [139, 466] on div "0301010072-225165 - Médico Gastroenterologista" at bounding box center [324, 468] width 585 height 11
checkbox Gastroenterologista "true"
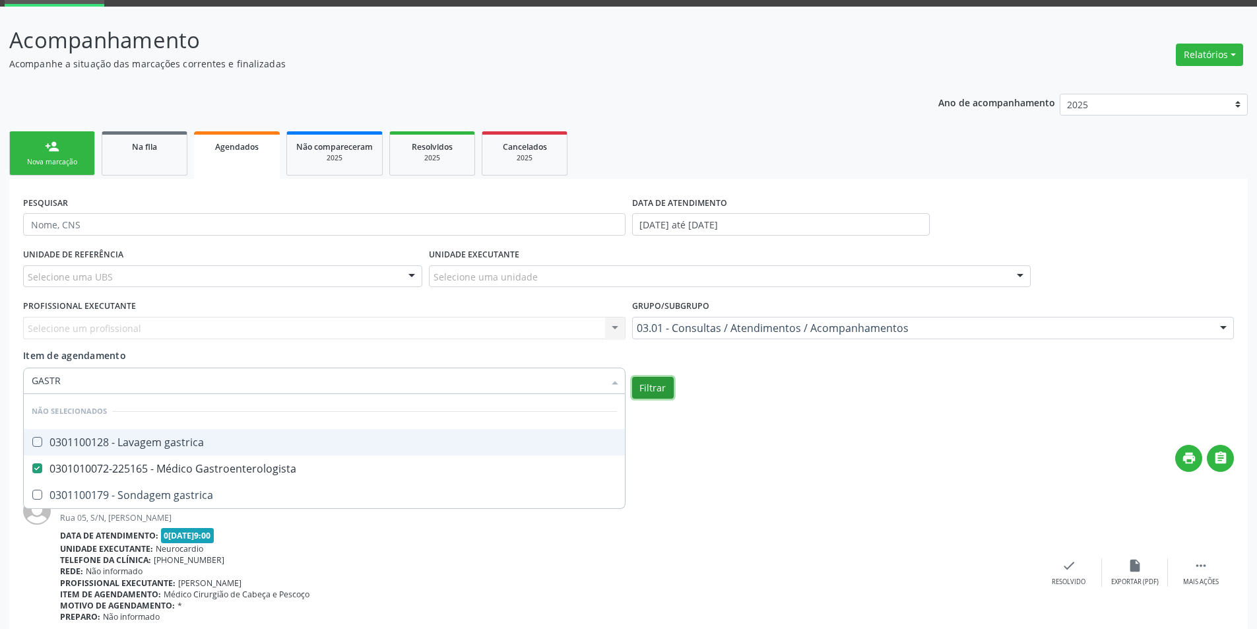
checkbox gastrica "true"
click at [649, 382] on button "Filtrar" at bounding box center [653, 388] width 42 height 22
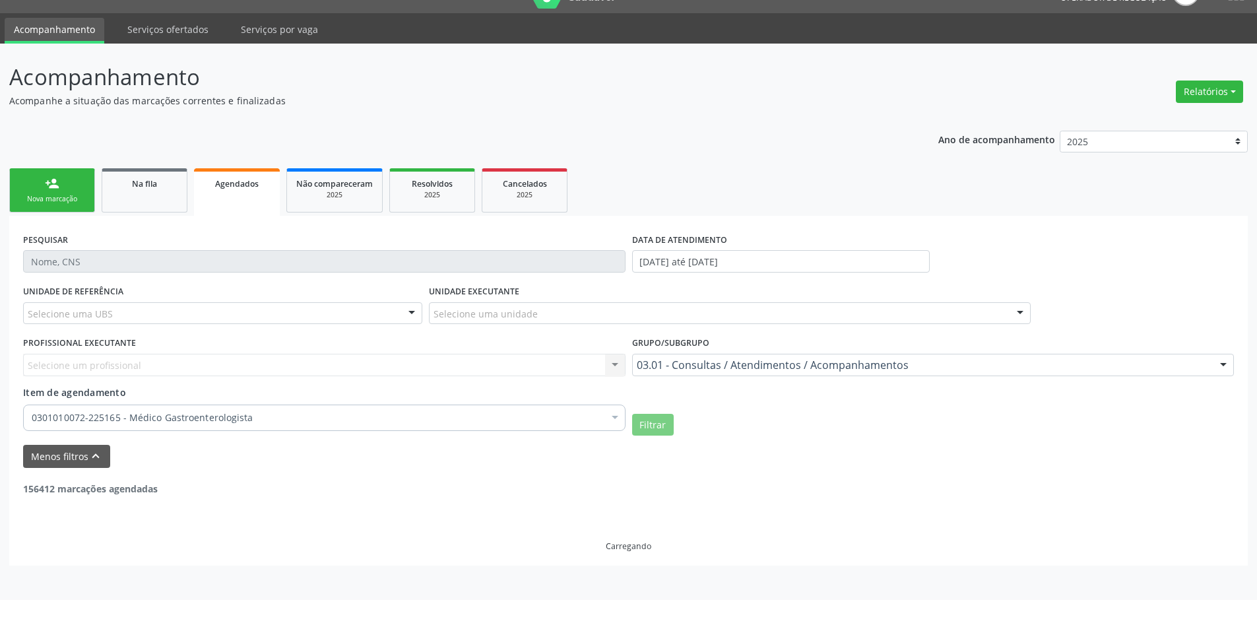
scroll to position [0, 0]
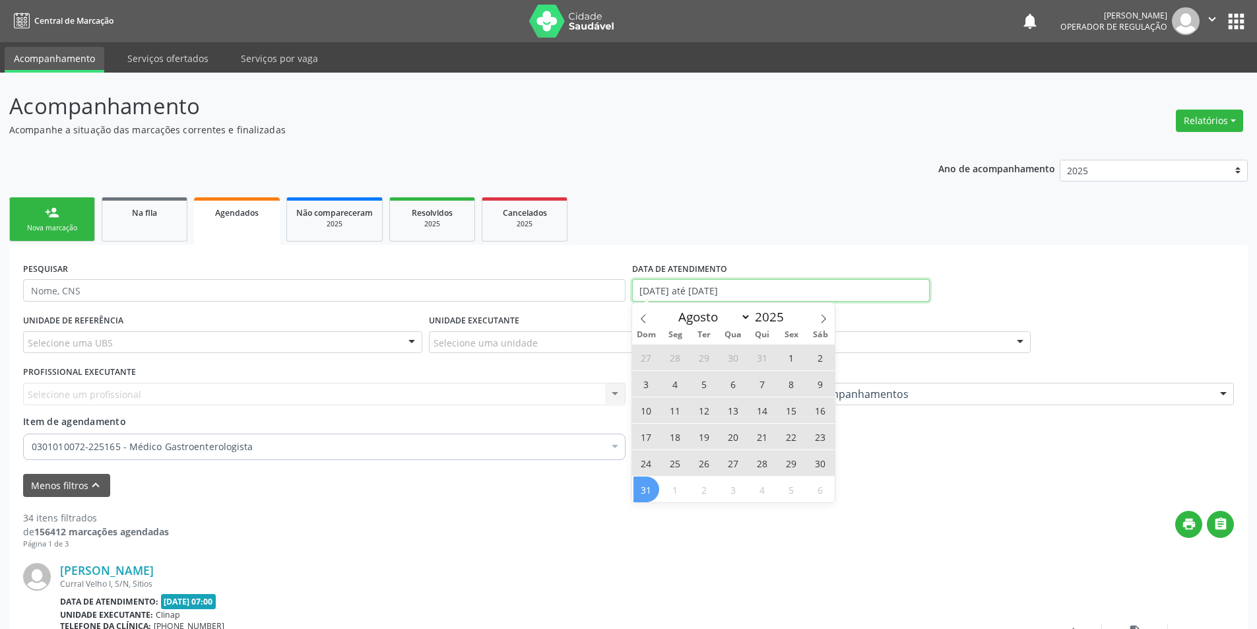
click at [725, 288] on input "[DATE] até [DATE]" at bounding box center [781, 290] width 298 height 22
click at [789, 358] on span "1" at bounding box center [792, 358] width 26 height 26
type input "01/08/2025"
click at [641, 489] on span "31" at bounding box center [647, 490] width 26 height 26
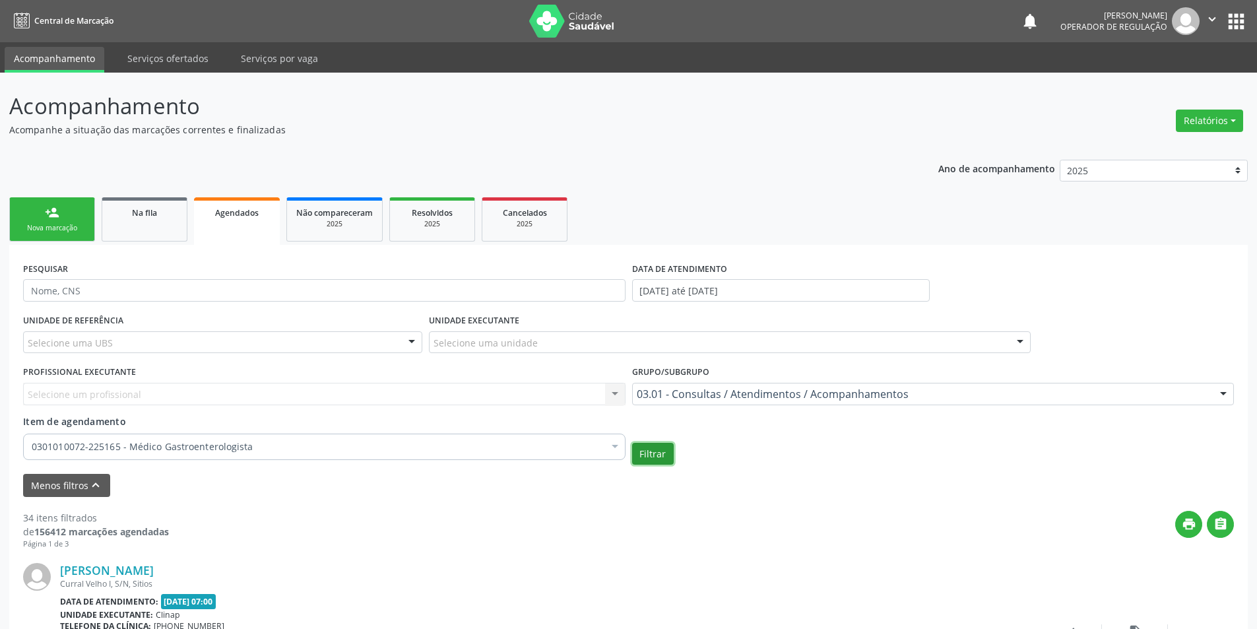
click at [661, 450] on button "Filtrar" at bounding box center [653, 454] width 42 height 22
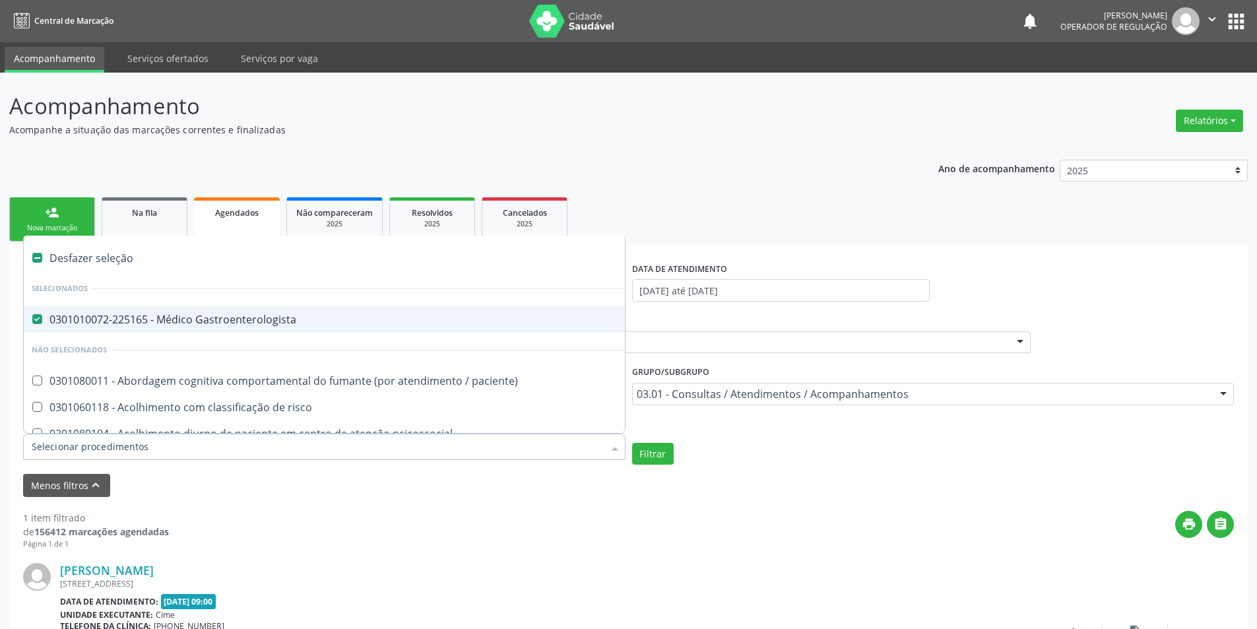
click at [71, 453] on div at bounding box center [324, 447] width 603 height 26
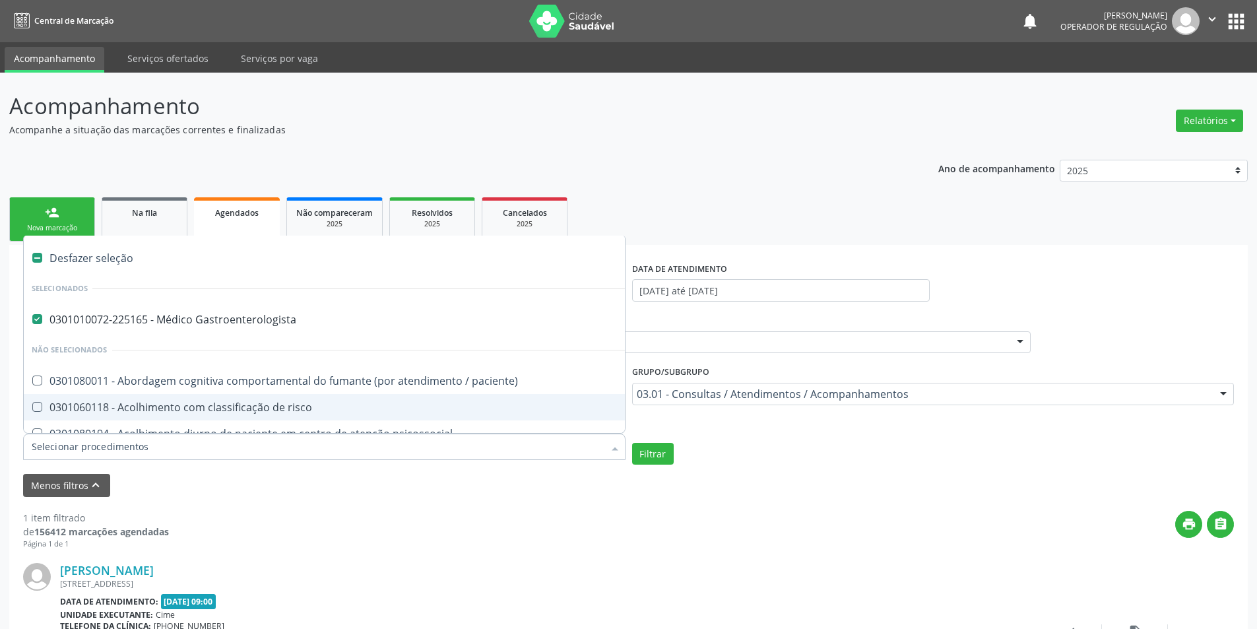
click at [39, 253] on label at bounding box center [37, 258] width 10 height 10
checkbox Gastroenterologista "false"
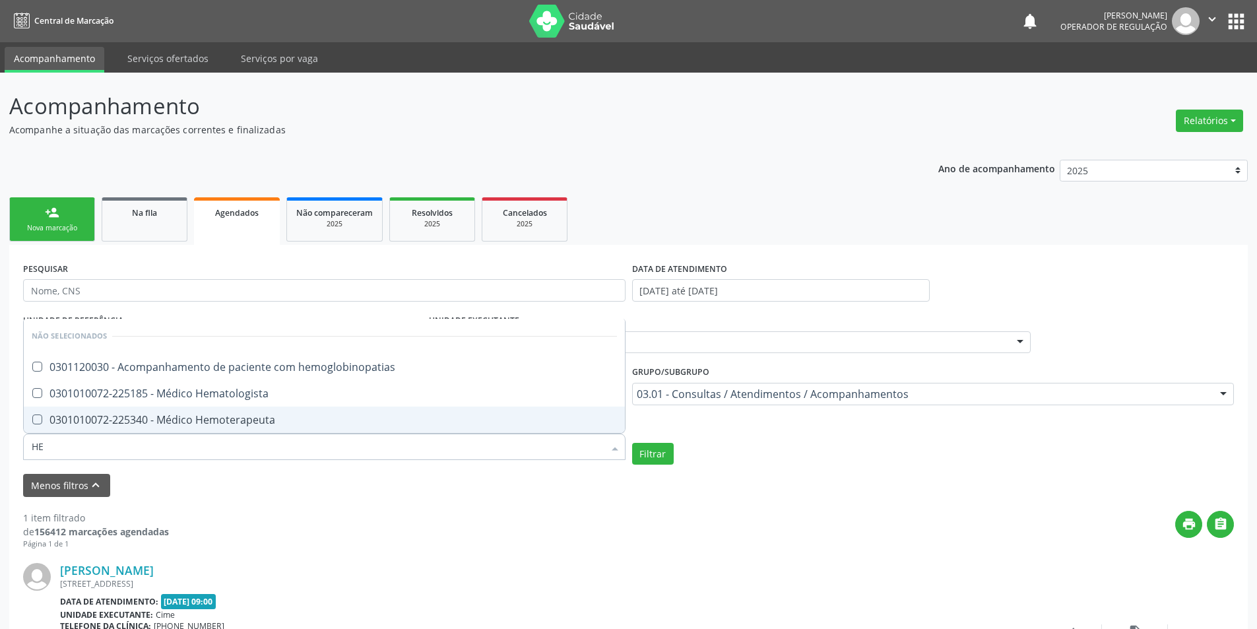
type input "HEM"
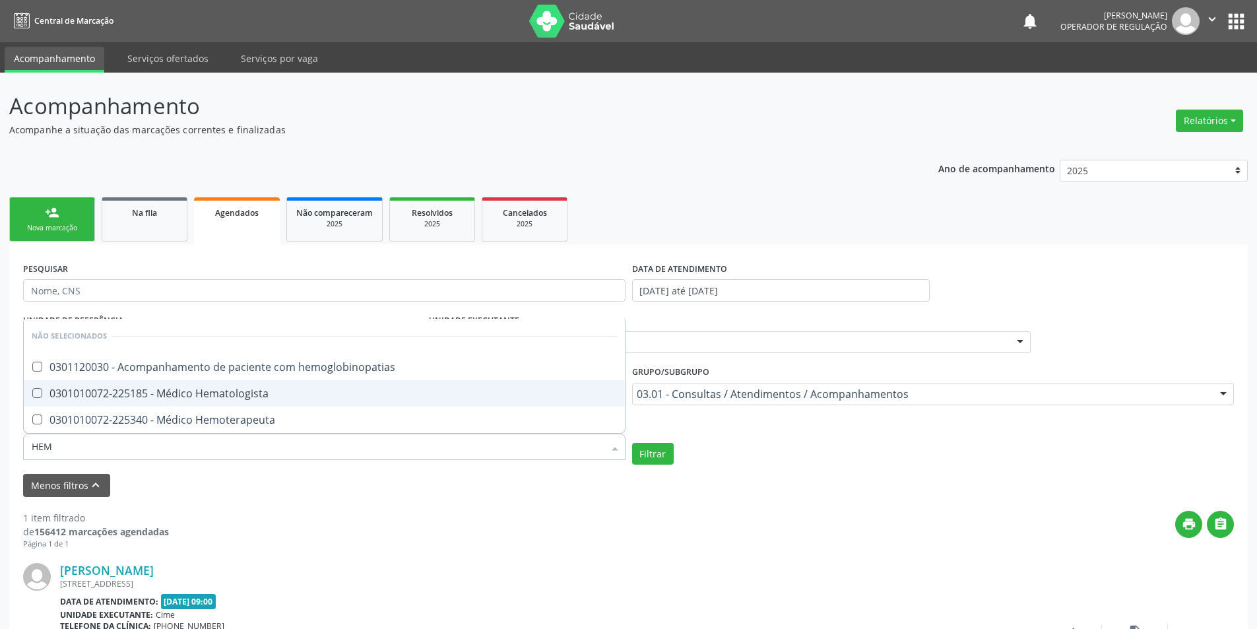
click at [183, 401] on span "0301010072-225185 - Médico Hematologista" at bounding box center [324, 393] width 601 height 26
checkbox Hematologista "true"
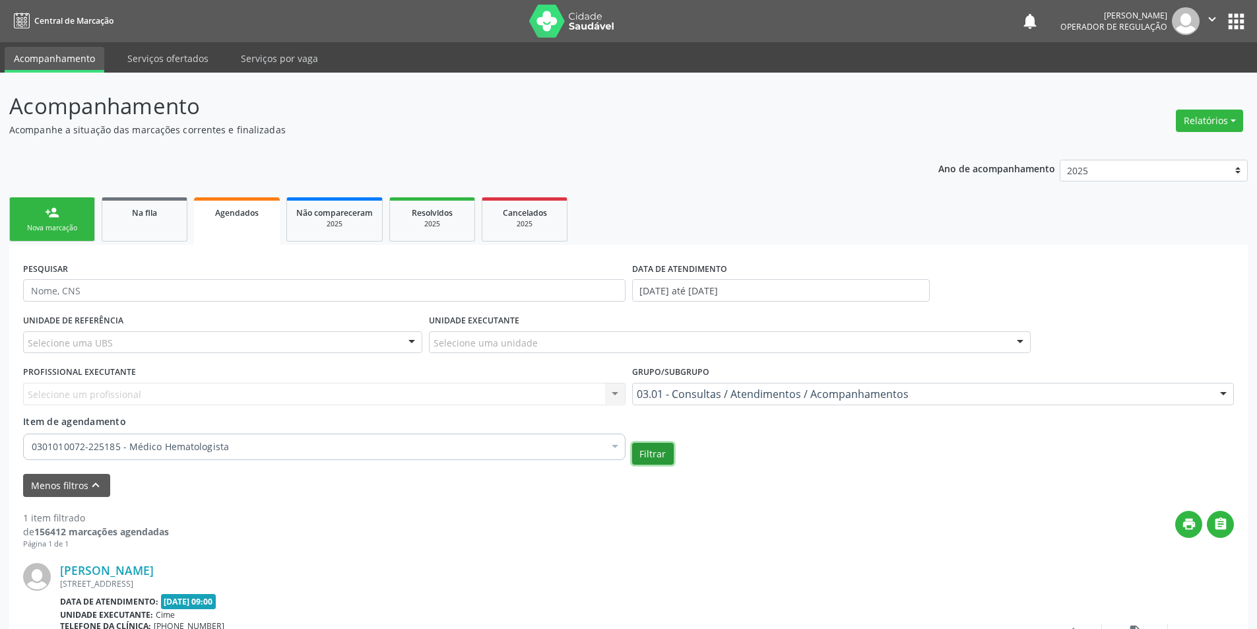
checkbox Hematologista "true"
click at [660, 459] on button "Filtrar" at bounding box center [653, 454] width 42 height 22
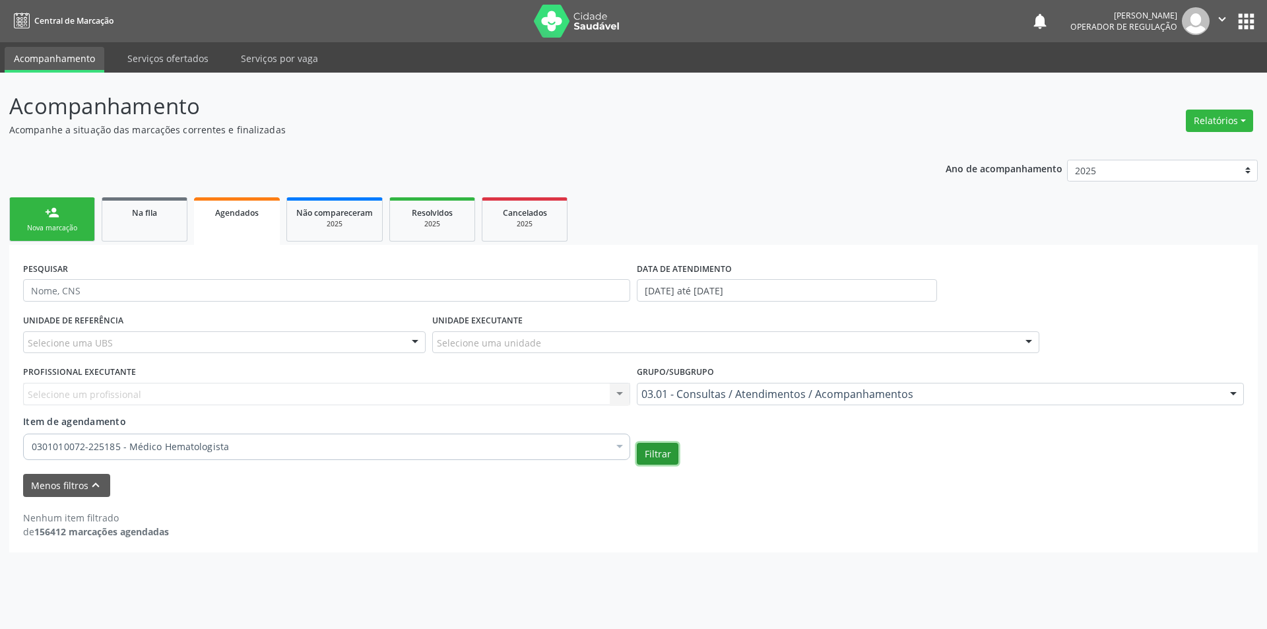
click at [660, 459] on button "Filtrar" at bounding box center [658, 454] width 42 height 22
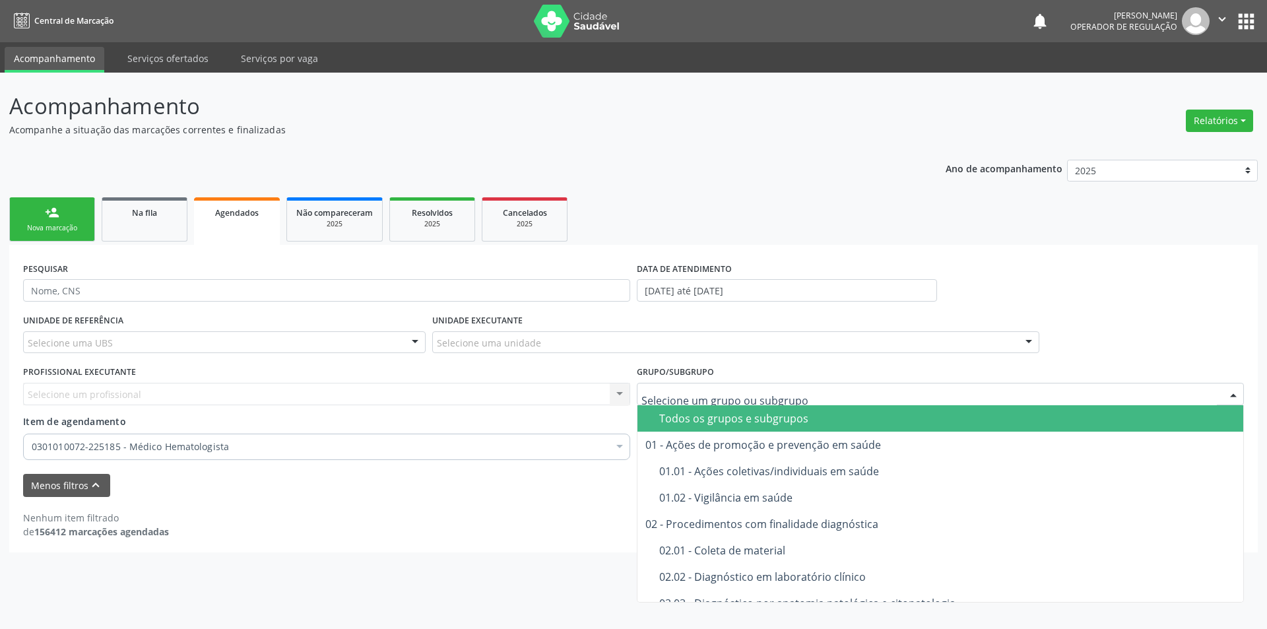
click at [683, 413] on div "Todos os grupos e subgrupos" at bounding box center [947, 418] width 576 height 11
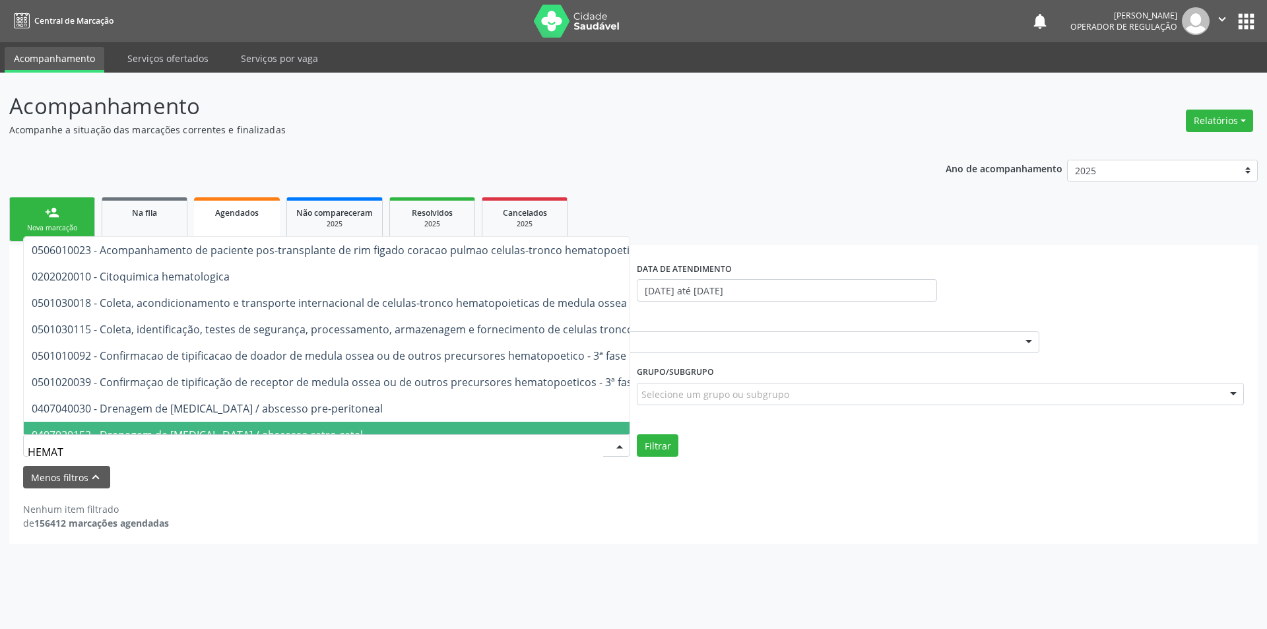
click at [540, 502] on div "Nenhum item filtrado de 156412 marcações agendadas" at bounding box center [633, 509] width 1221 height 42
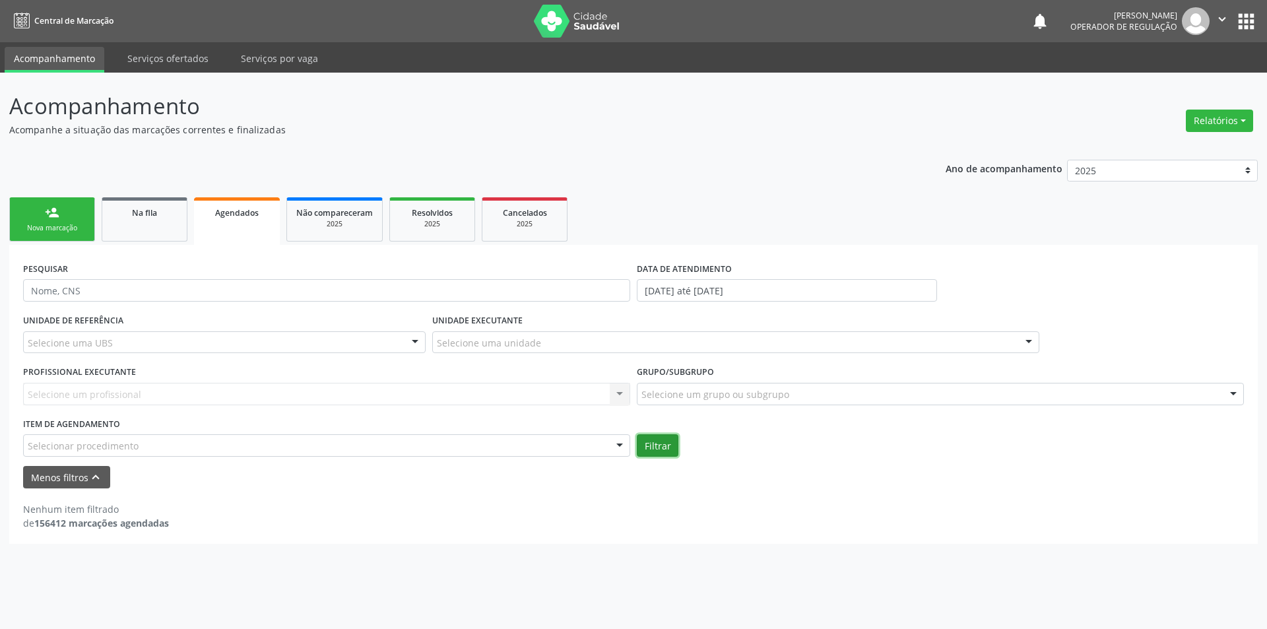
click at [669, 451] on button "Filtrar" at bounding box center [658, 445] width 42 height 22
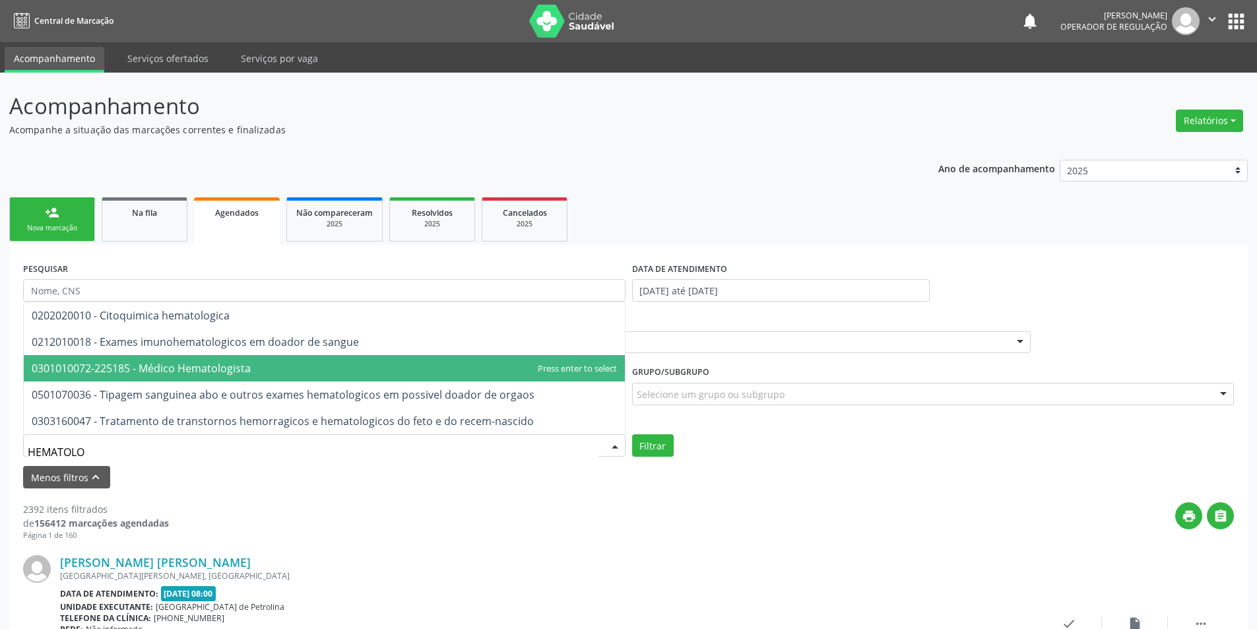
click at [207, 373] on span "0301010072-225185 - Médico Hematologista" at bounding box center [141, 368] width 219 height 15
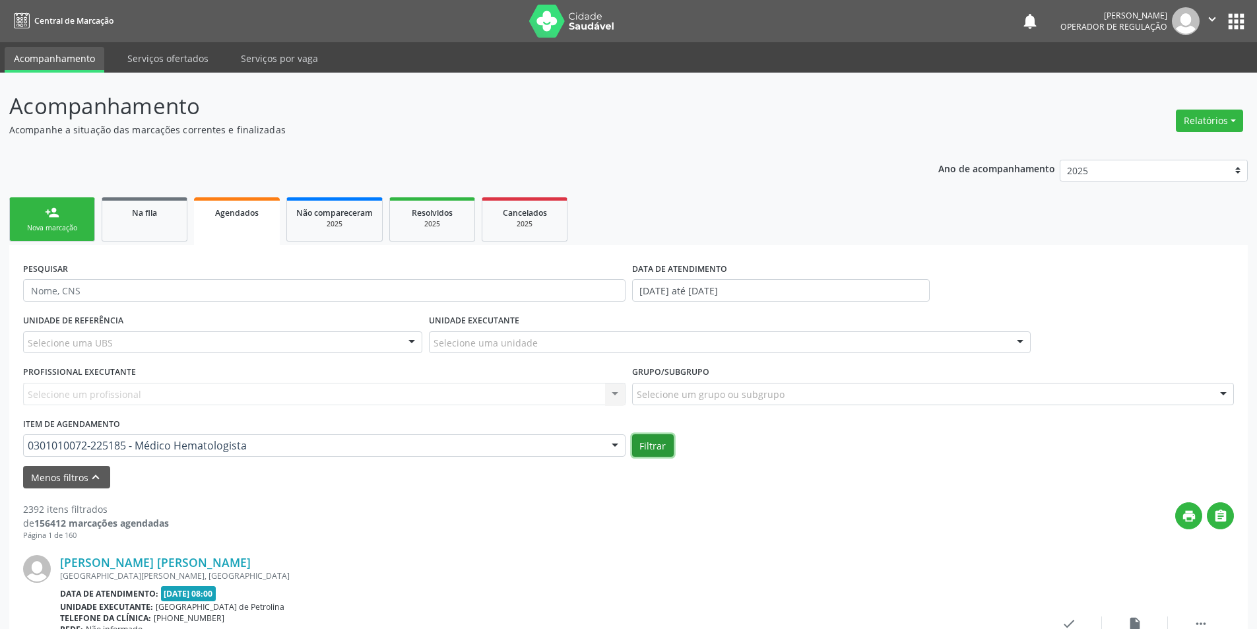
click at [638, 442] on button "Filtrar" at bounding box center [653, 445] width 42 height 22
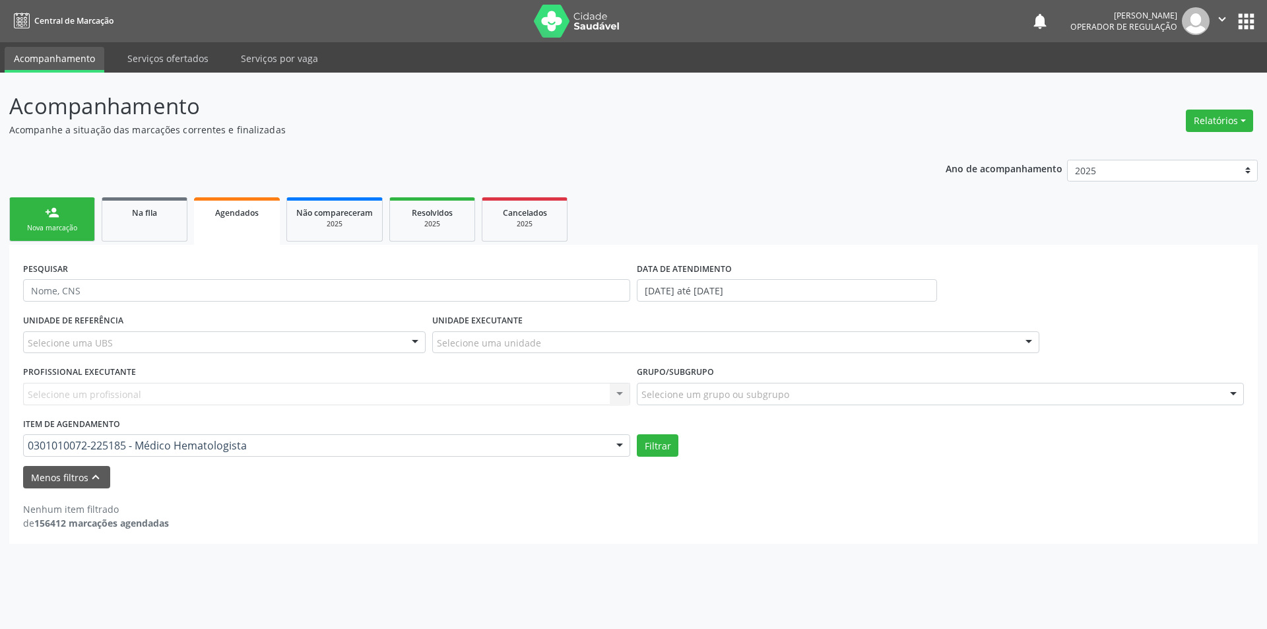
click at [141, 187] on div "Ano de acompanhamento 2025 2024 2023 2022 2021 2020 2019 2018 person_add Nova m…" at bounding box center [633, 347] width 1249 height 394
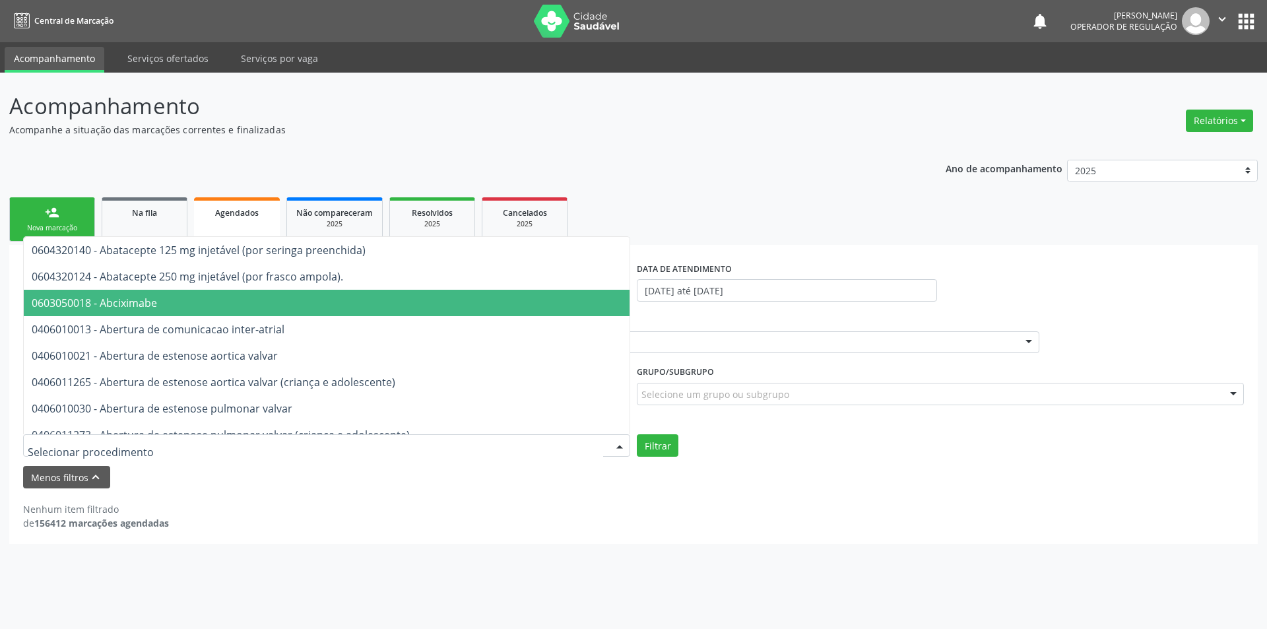
click at [121, 448] on input "text" at bounding box center [316, 452] width 576 height 26
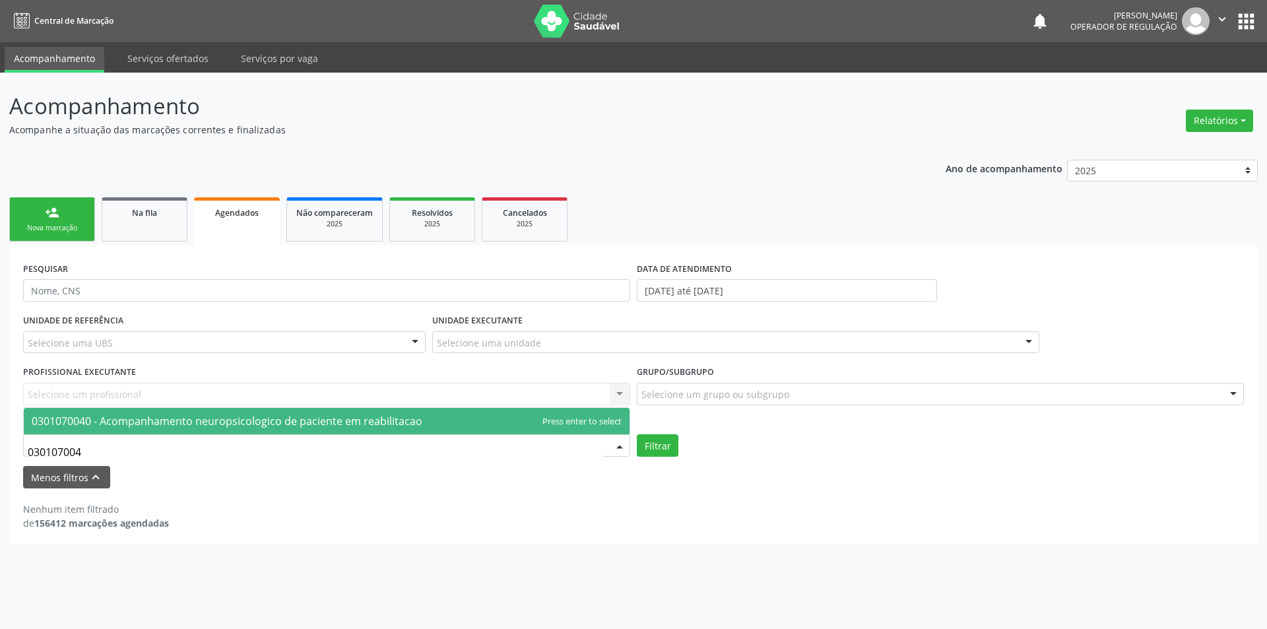
type input "0301070040"
click at [57, 409] on span "0301070040 - Acompanhamento neuropsicologico de paciente em reabilitacao" at bounding box center [327, 421] width 606 height 26
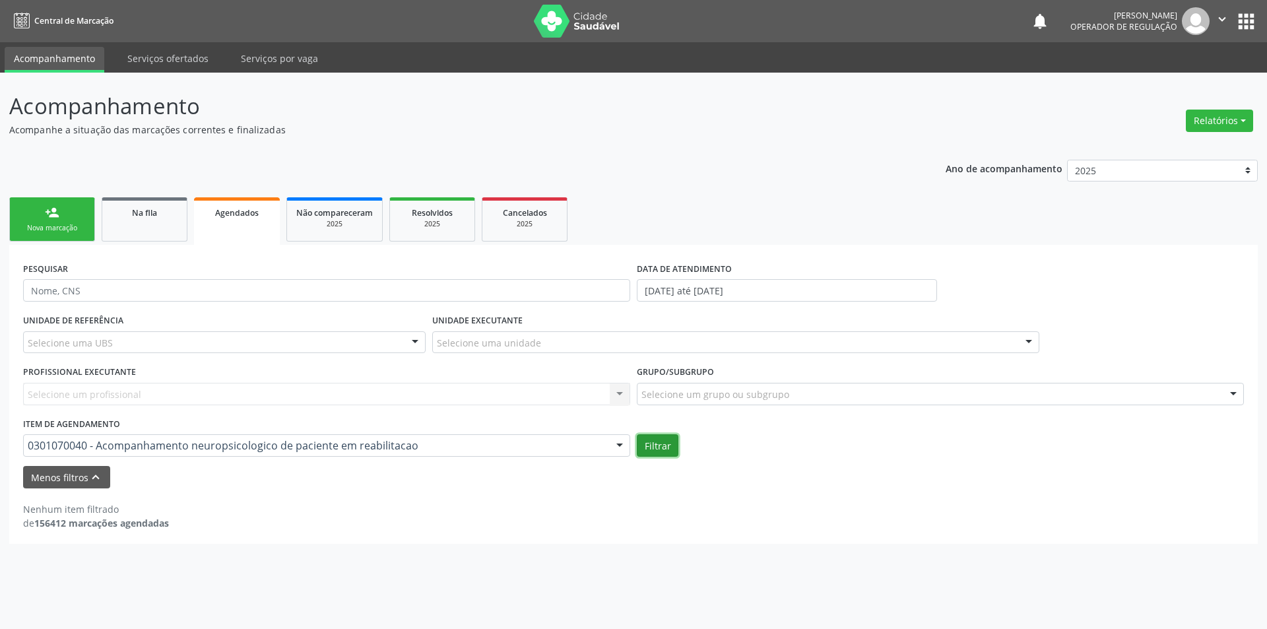
click at [657, 450] on button "Filtrar" at bounding box center [658, 445] width 42 height 22
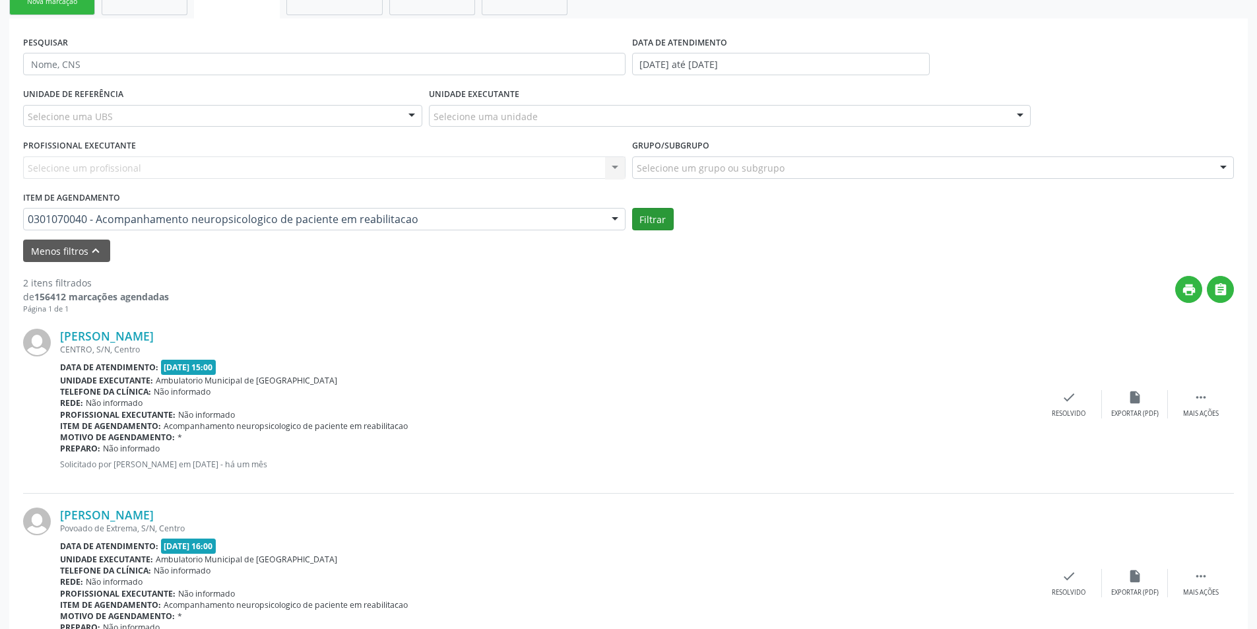
scroll to position [28, 0]
